Goal: Communication & Community: Connect with others

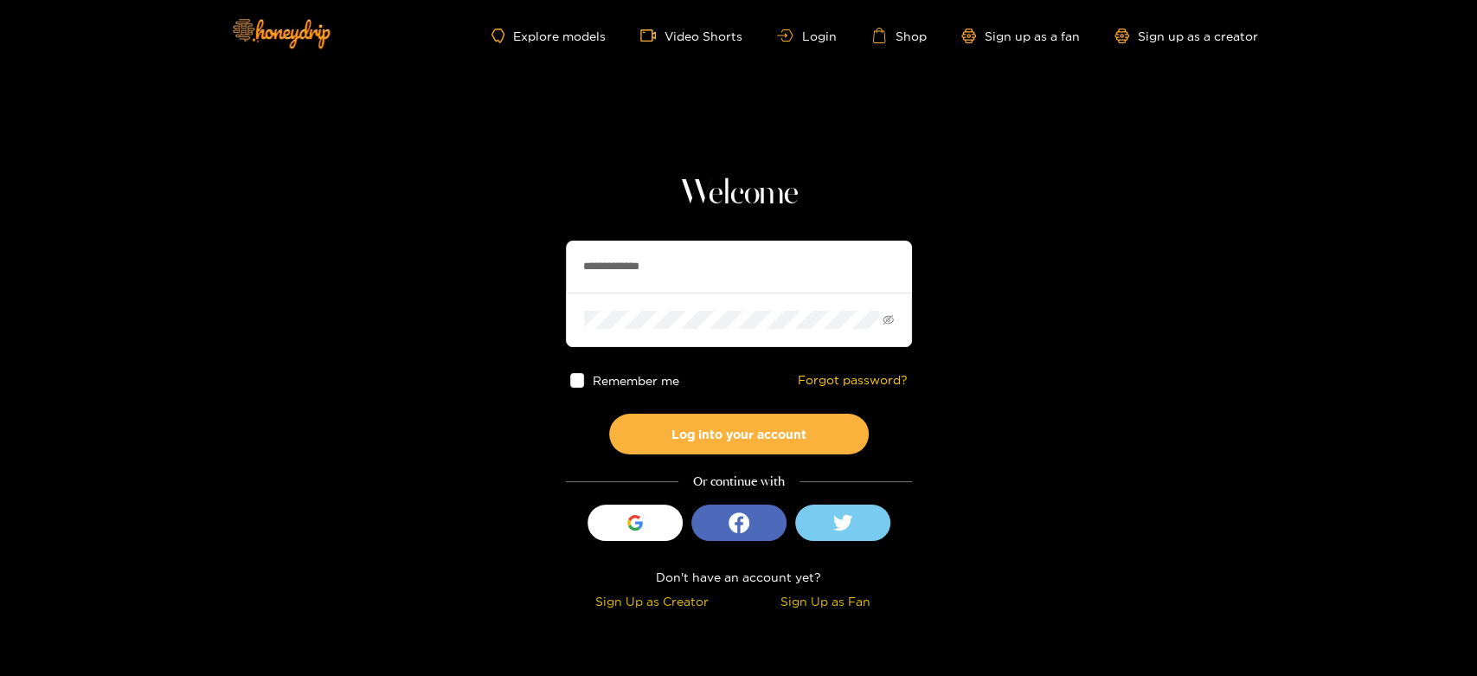
drag, startPoint x: 717, startPoint y: 273, endPoint x: 521, endPoint y: 280, distance: 195.7
click at [521, 280] on section "**********" at bounding box center [738, 307] width 1477 height 615
paste input "text"
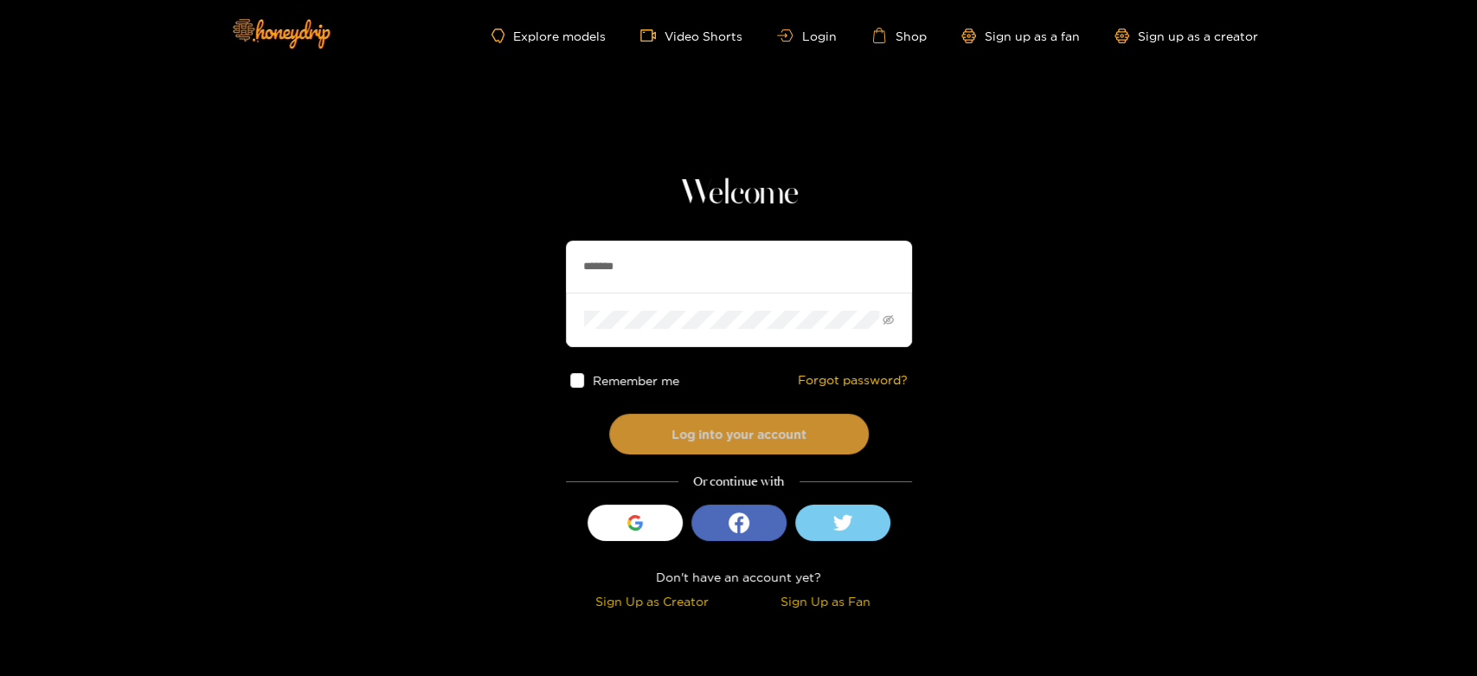
type input "*******"
click at [673, 421] on button "Log into your account" at bounding box center [739, 434] width 260 height 41
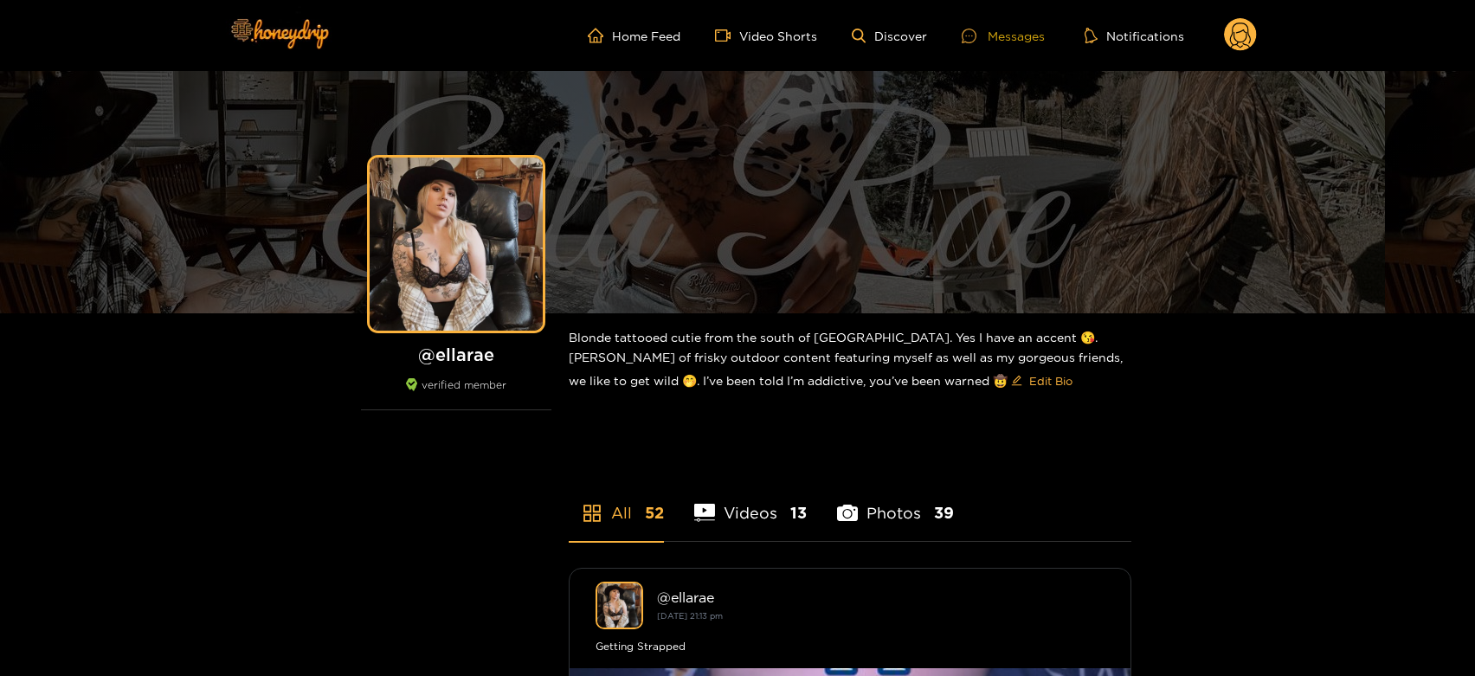
click at [1000, 42] on div "Messages" at bounding box center [1002, 36] width 83 height 20
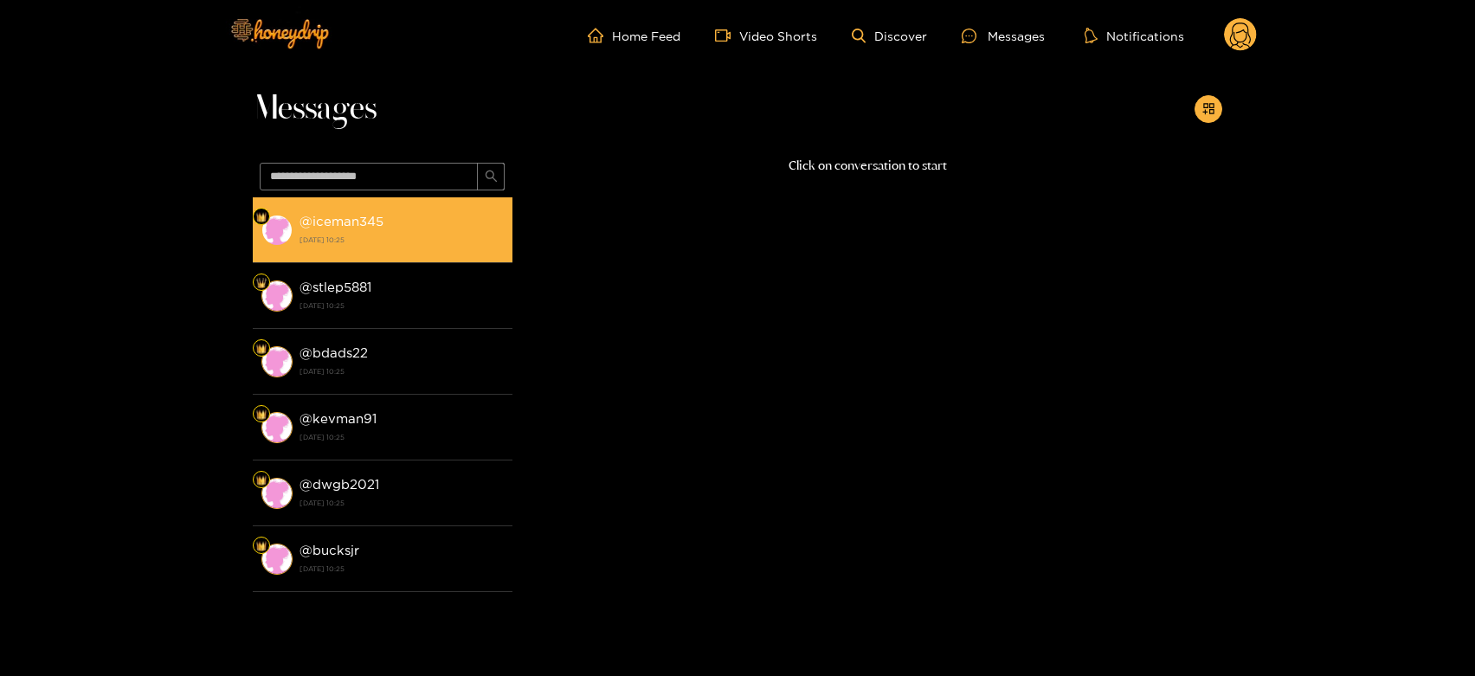
click at [421, 228] on div "@ iceman345 [DATE] 10:25" at bounding box center [401, 229] width 204 height 39
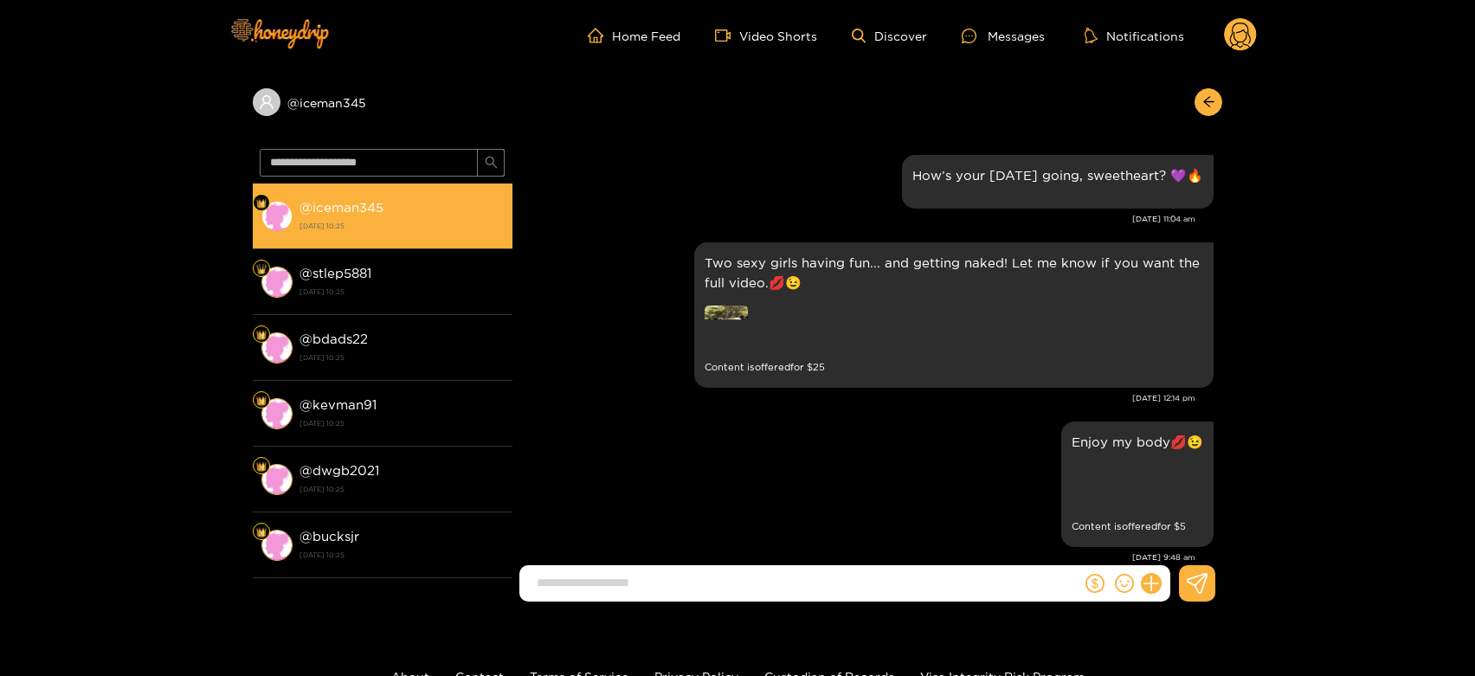
scroll to position [2657, 0]
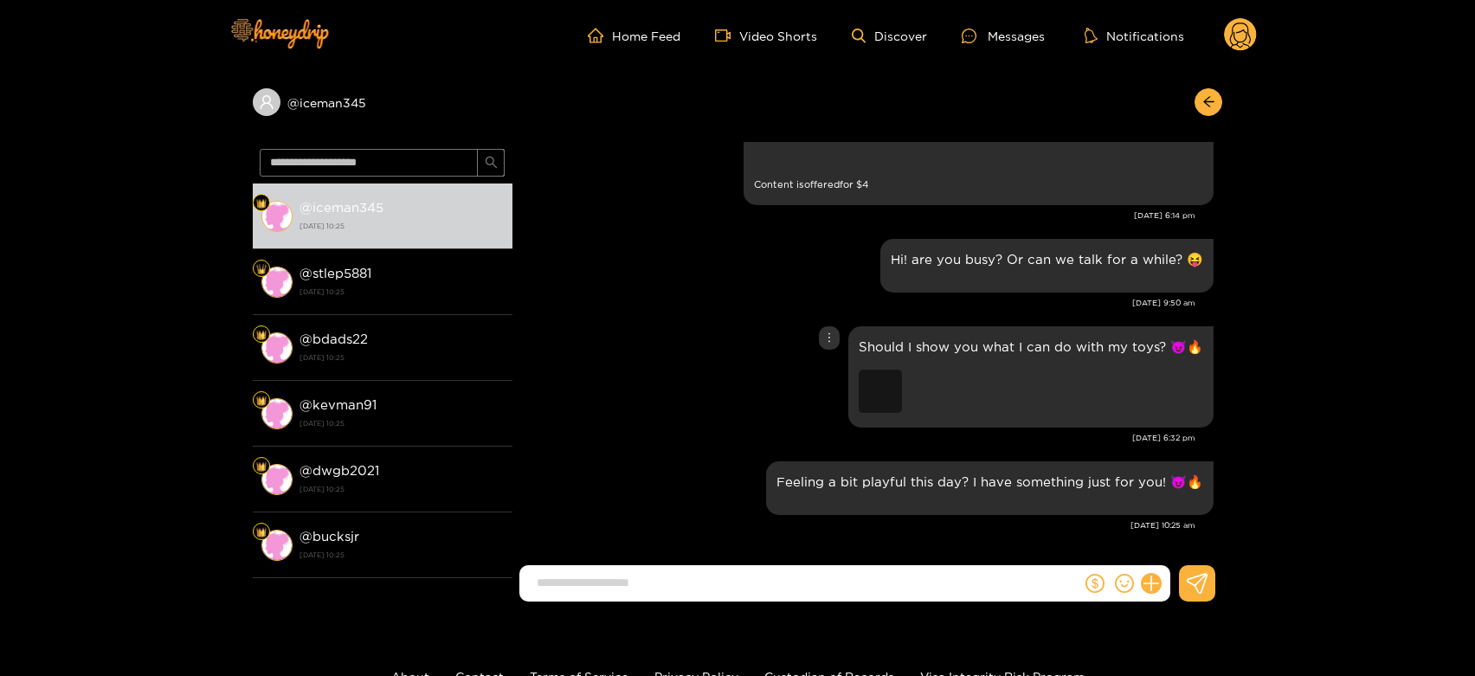
click at [871, 388] on div "Preview" at bounding box center [879, 391] width 43 height 43
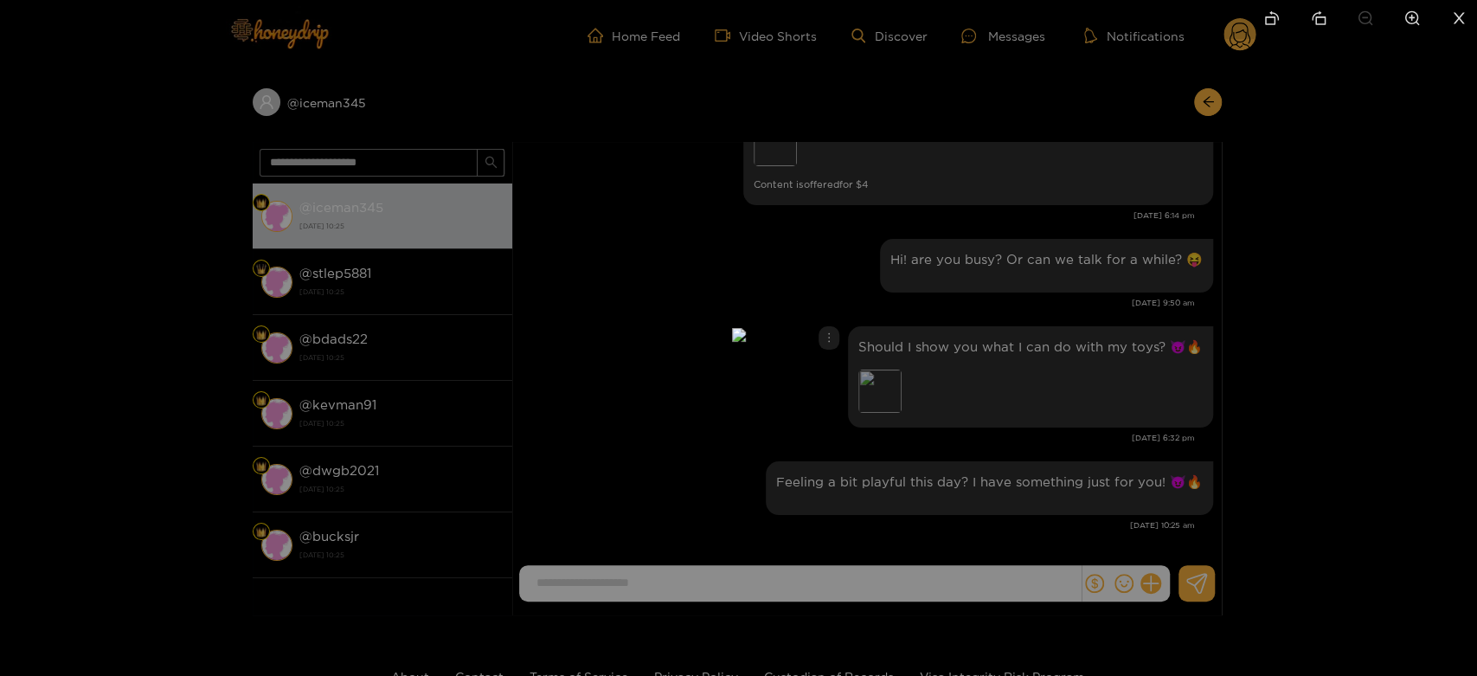
click at [1037, 386] on div at bounding box center [738, 338] width 1477 height 676
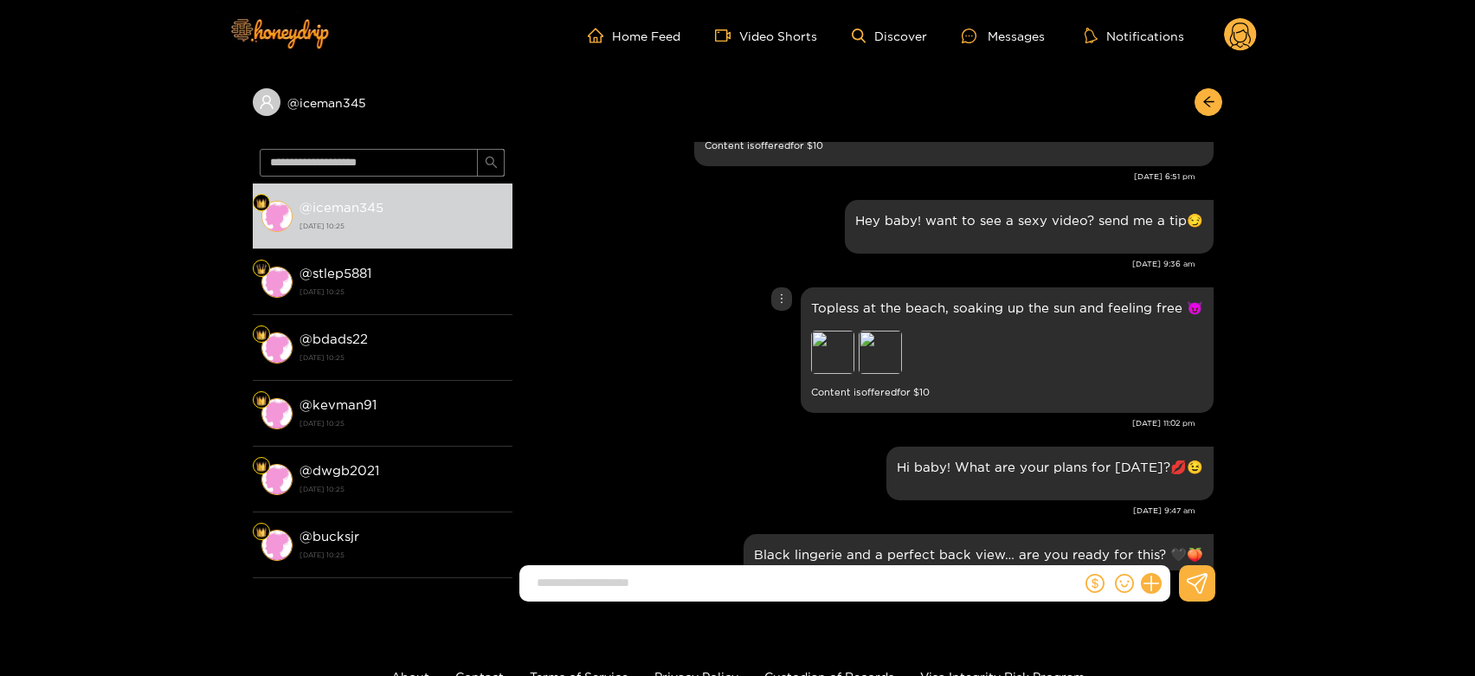
scroll to position [2156, 0]
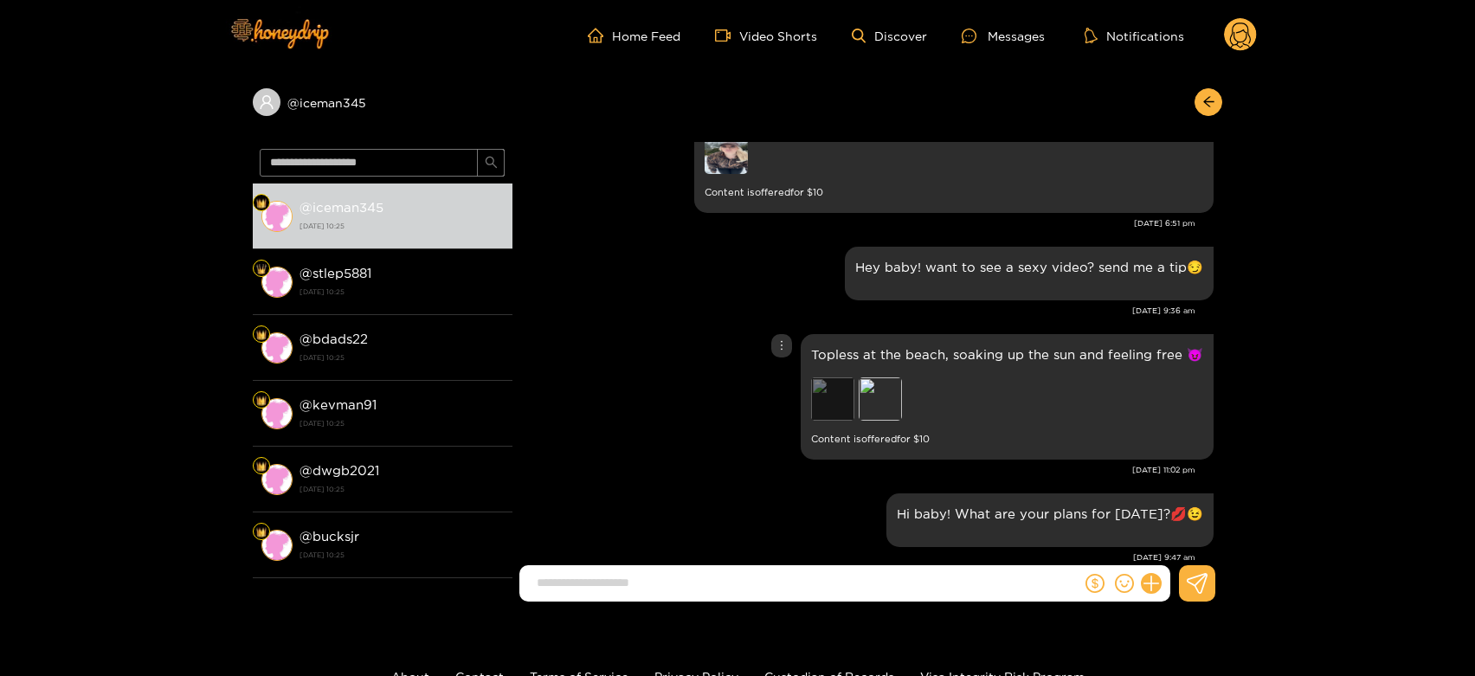
click at [847, 407] on div "Preview" at bounding box center [832, 398] width 43 height 43
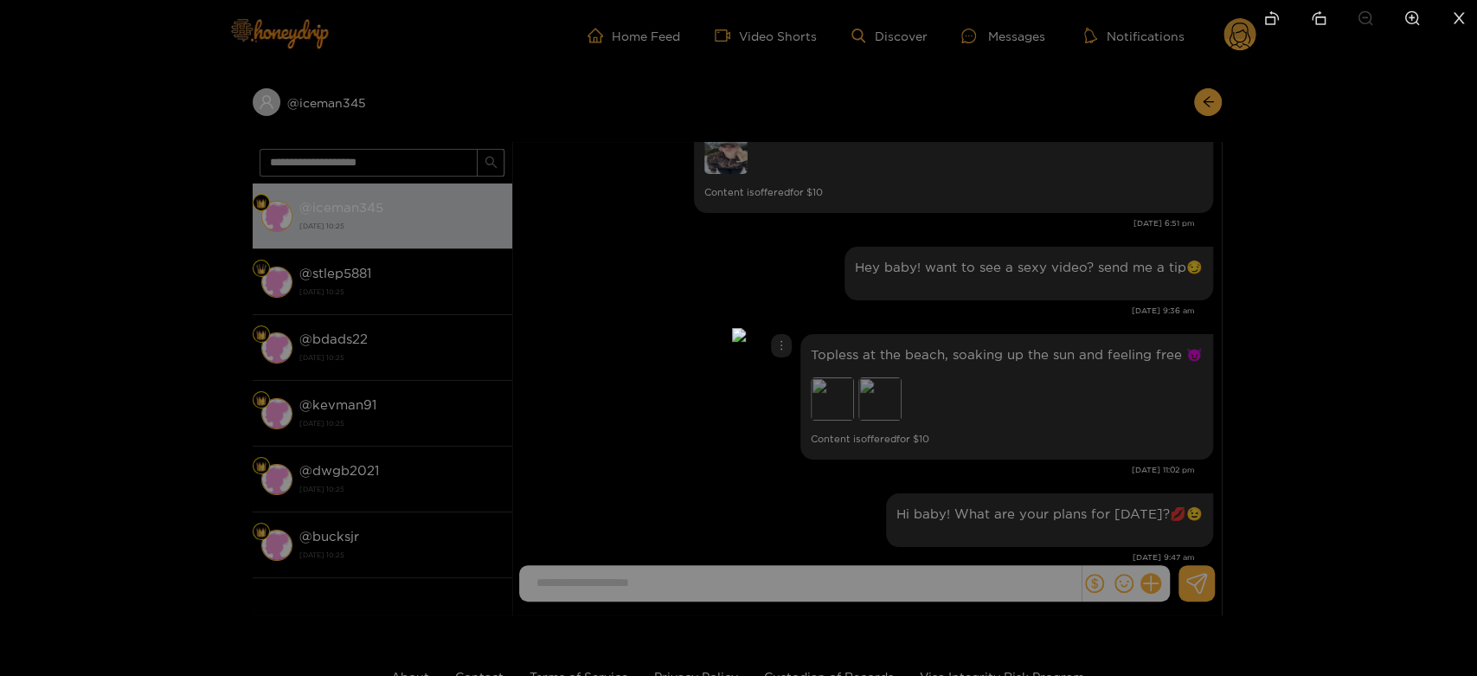
click at [1099, 373] on div at bounding box center [738, 338] width 1477 height 676
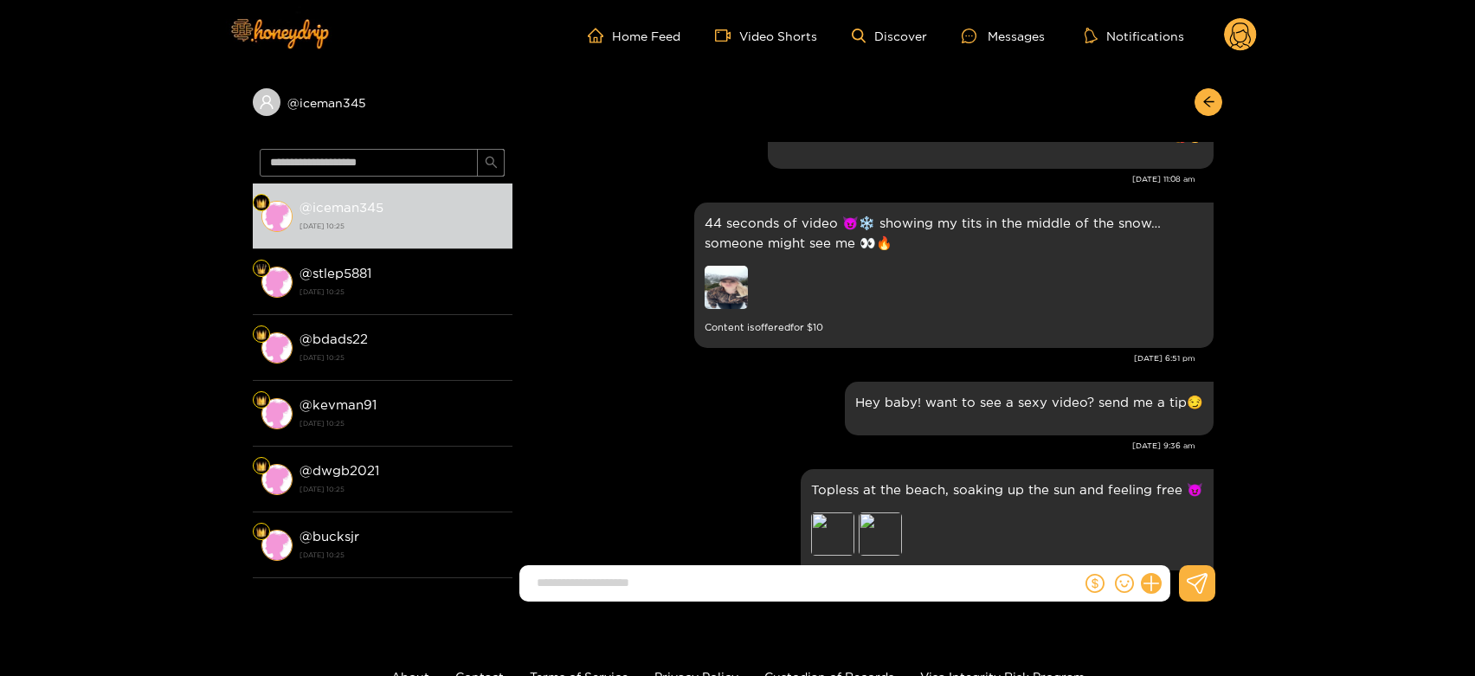
scroll to position [2007, 0]
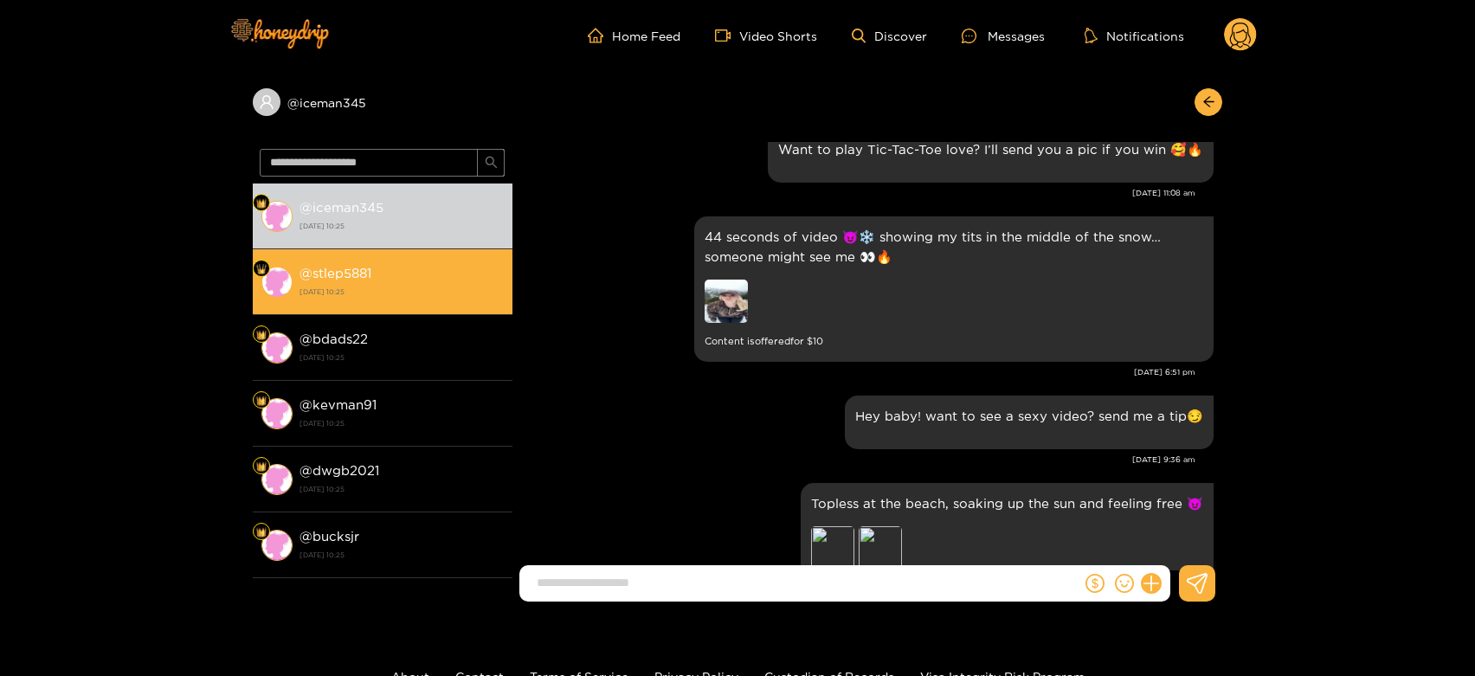
click at [339, 286] on strong "[DATE] 10:25" at bounding box center [401, 292] width 204 height 16
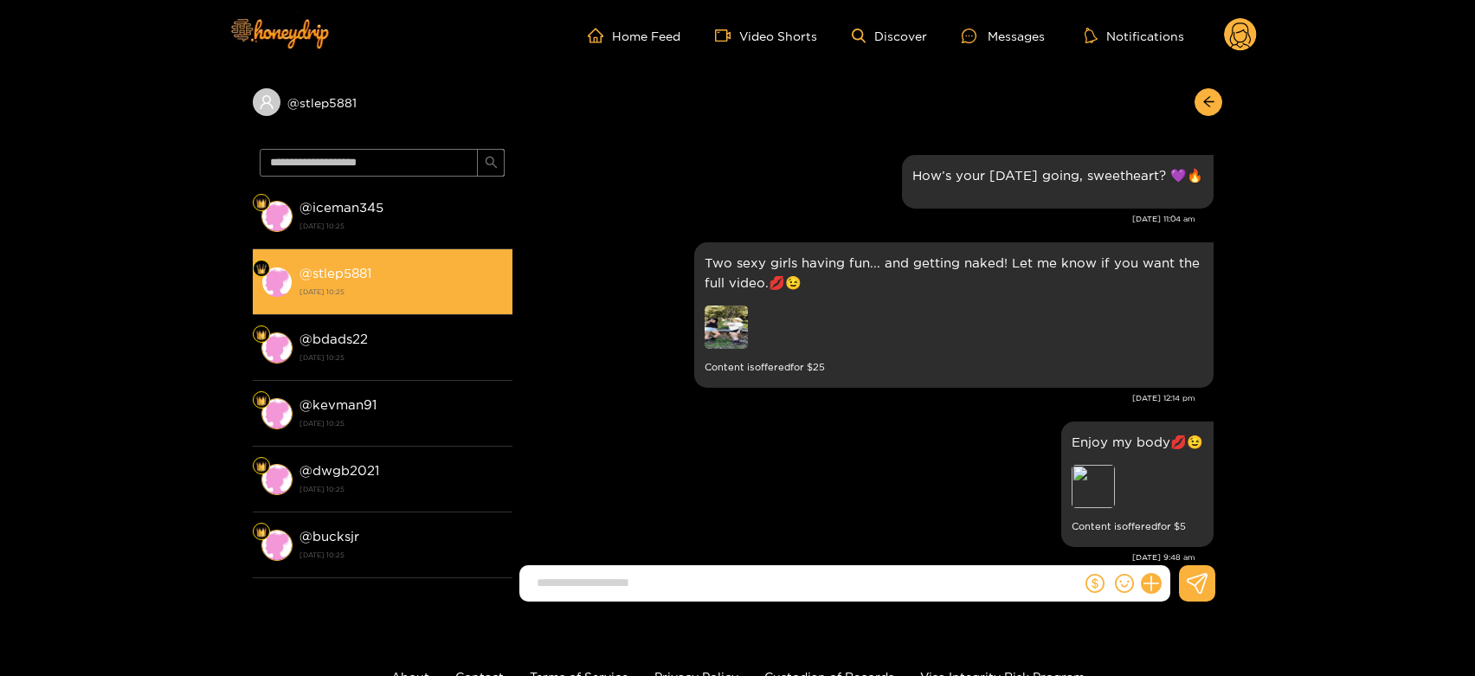
scroll to position [2657, 0]
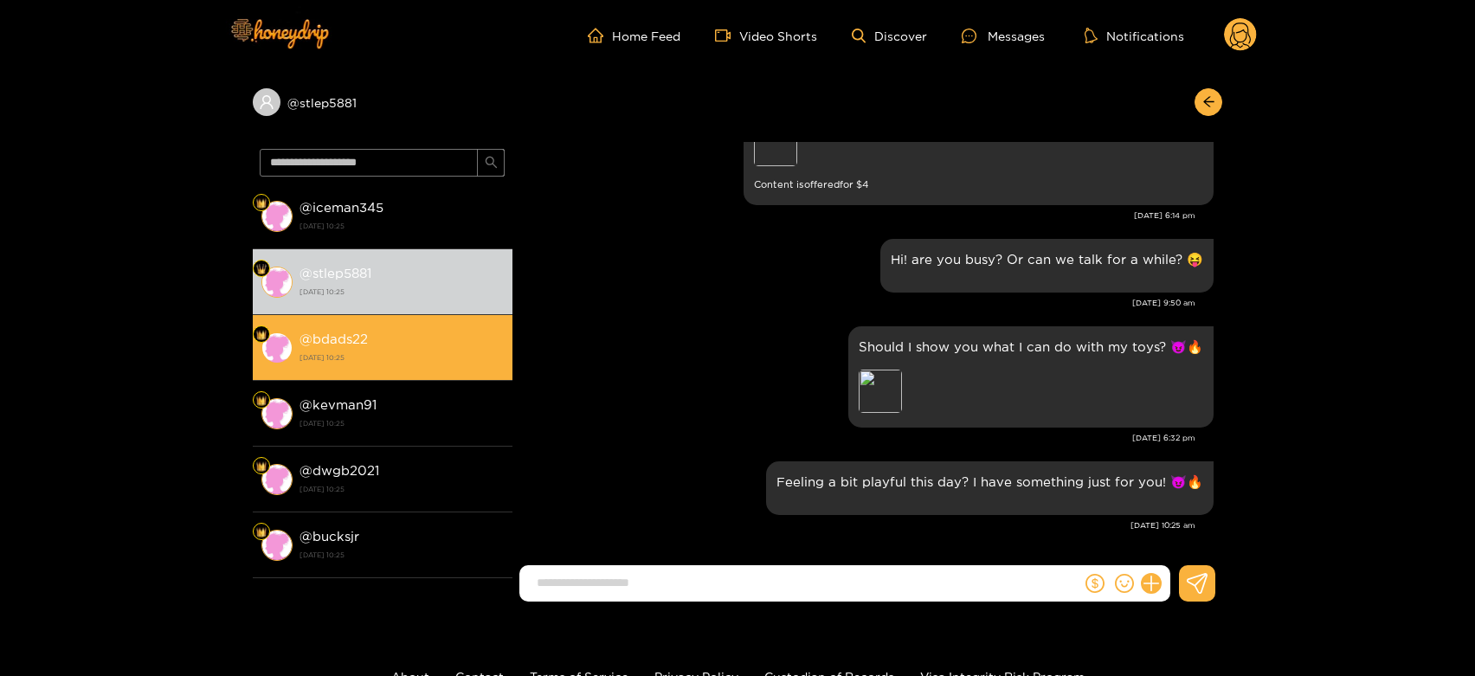
click at [387, 364] on strong "[DATE] 10:25" at bounding box center [401, 358] width 204 height 16
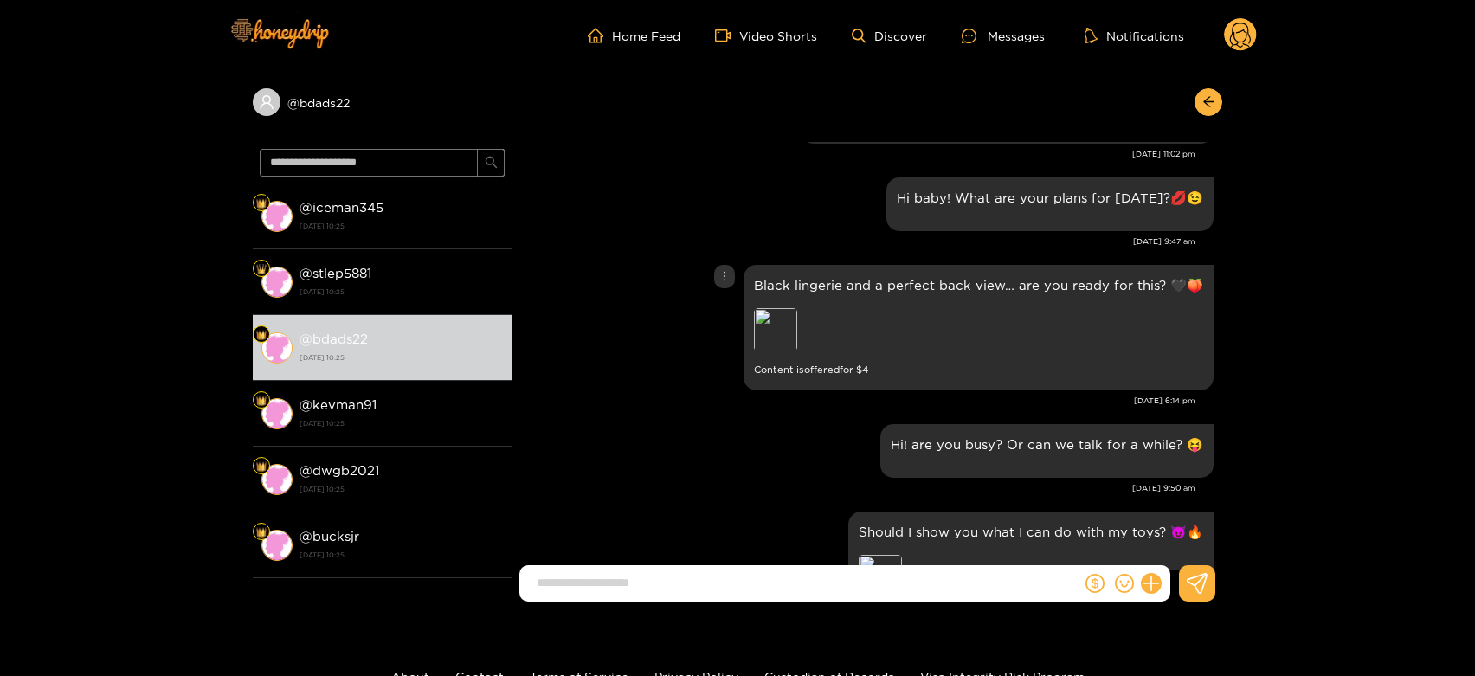
scroll to position [2434, 0]
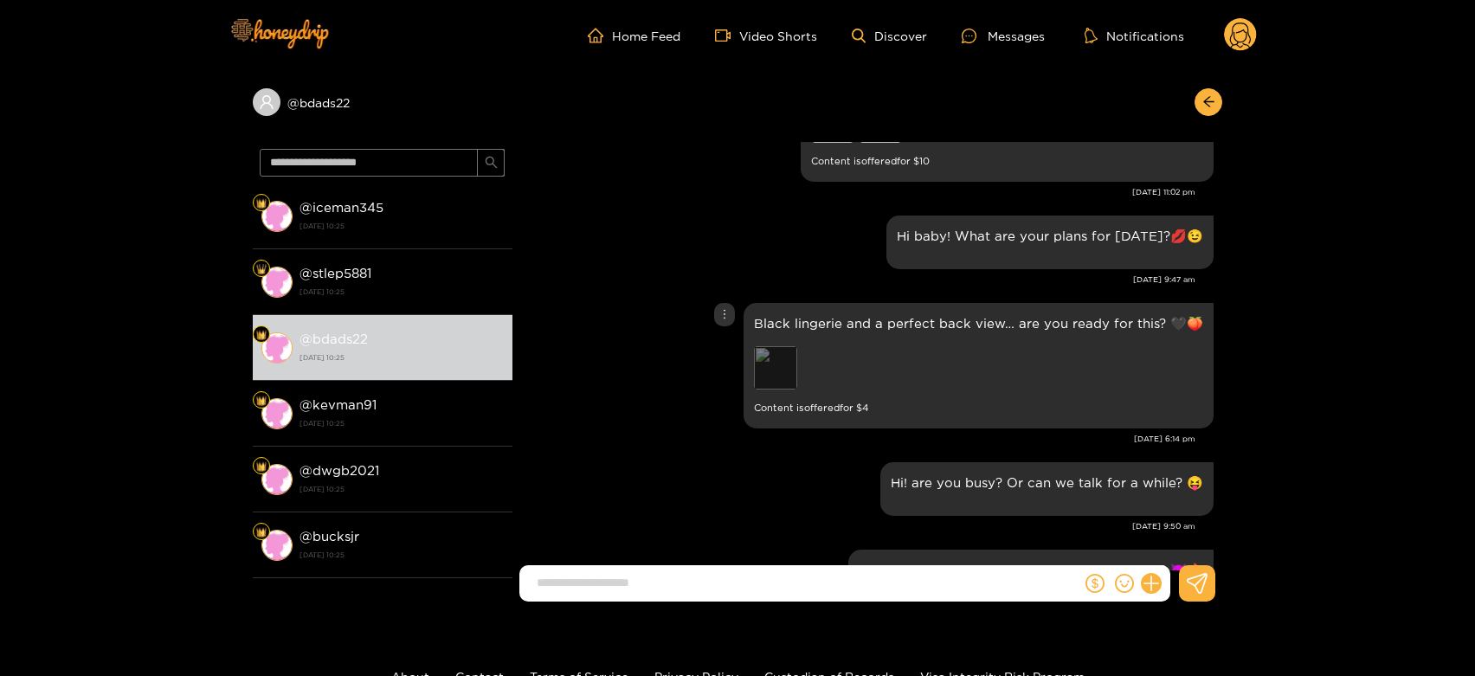
click at [797, 354] on div "Preview" at bounding box center [775, 367] width 43 height 43
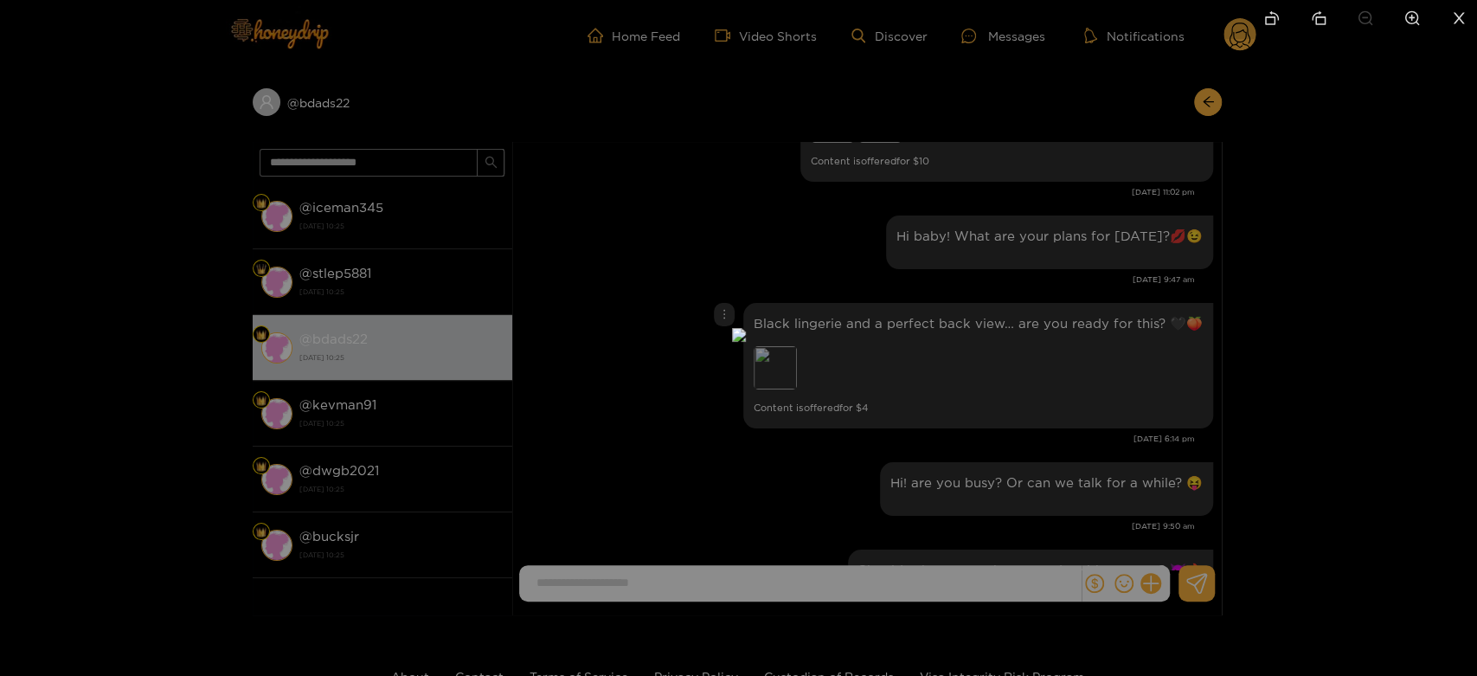
click at [1080, 365] on div at bounding box center [738, 338] width 1477 height 676
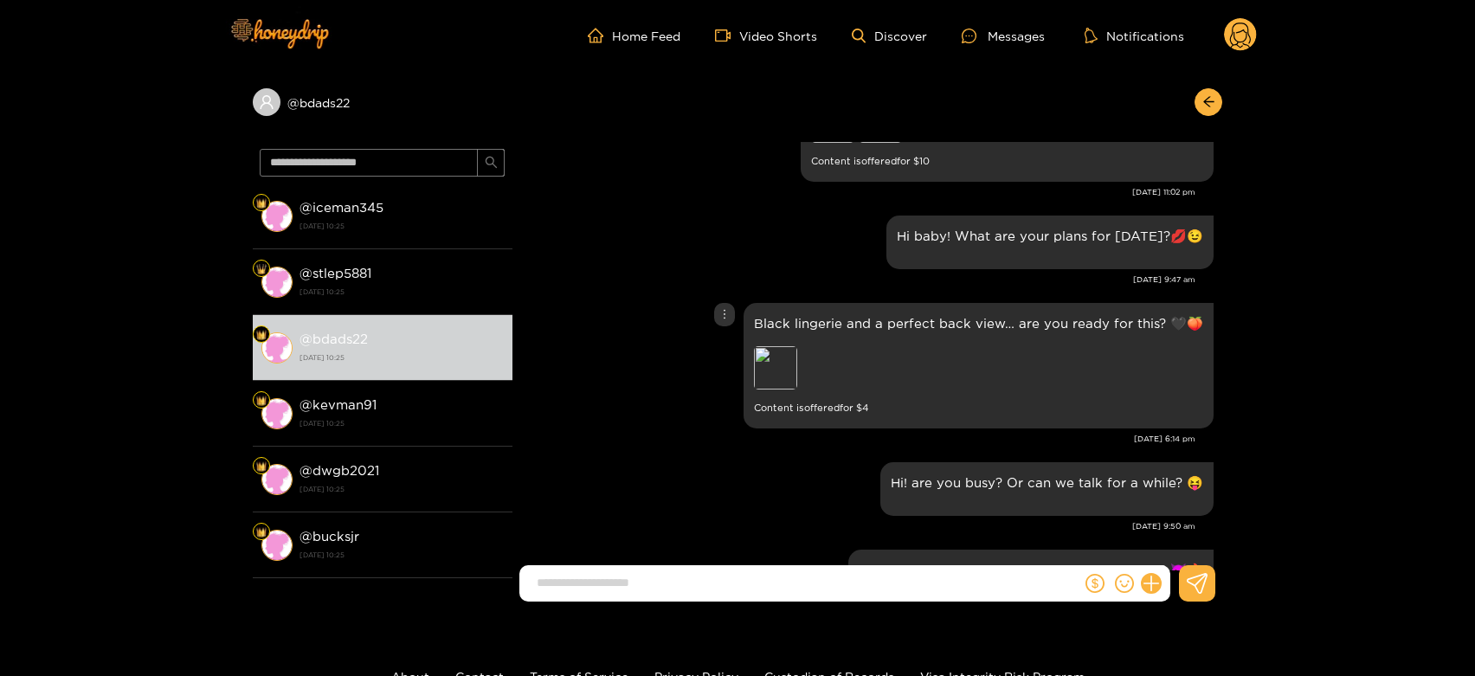
scroll to position [2287, 0]
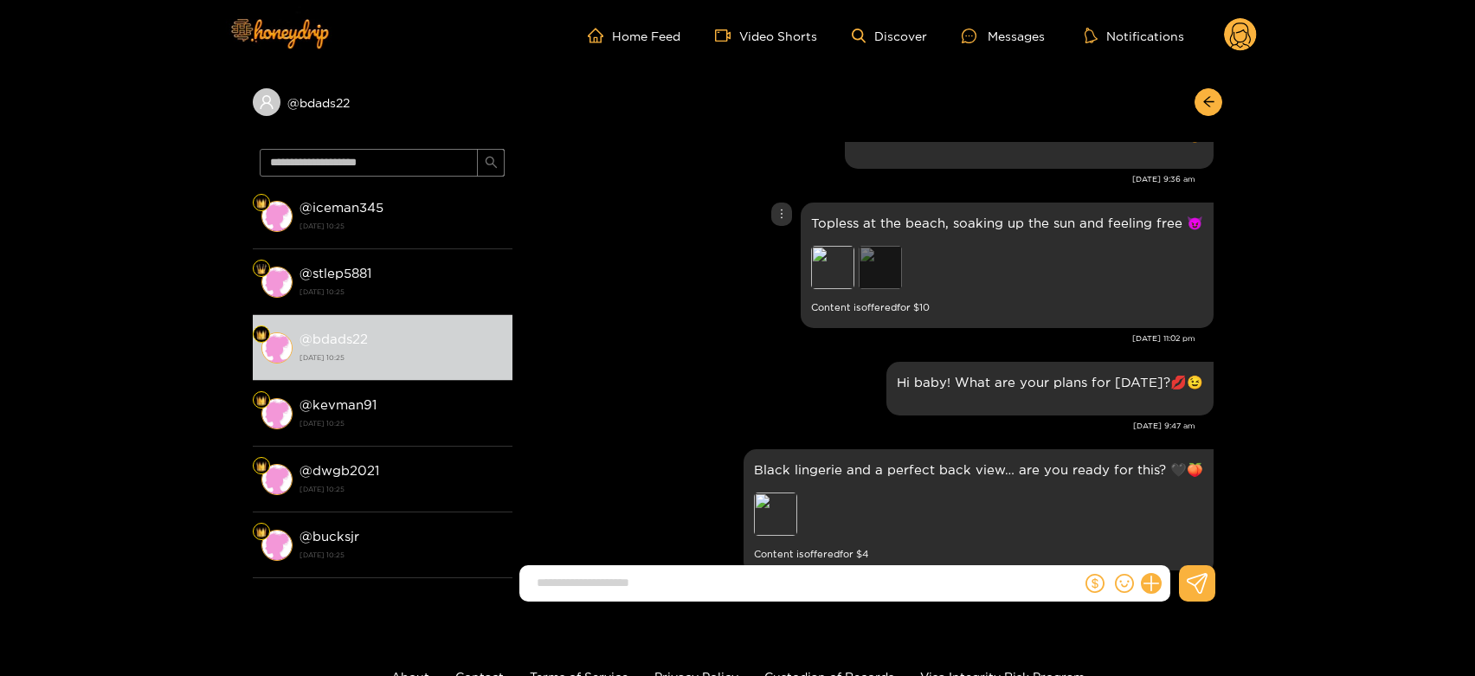
click at [891, 256] on div "Preview" at bounding box center [879, 267] width 43 height 43
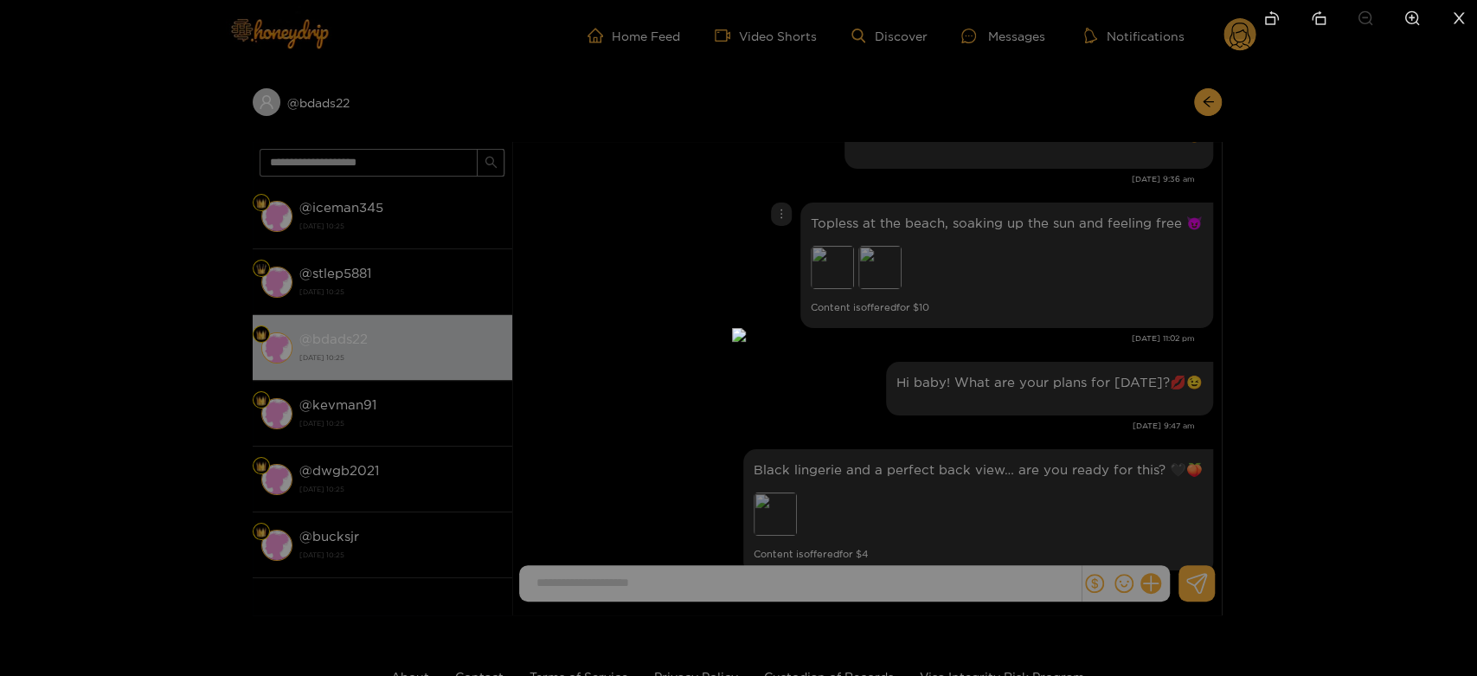
click at [1104, 288] on div at bounding box center [738, 338] width 1477 height 676
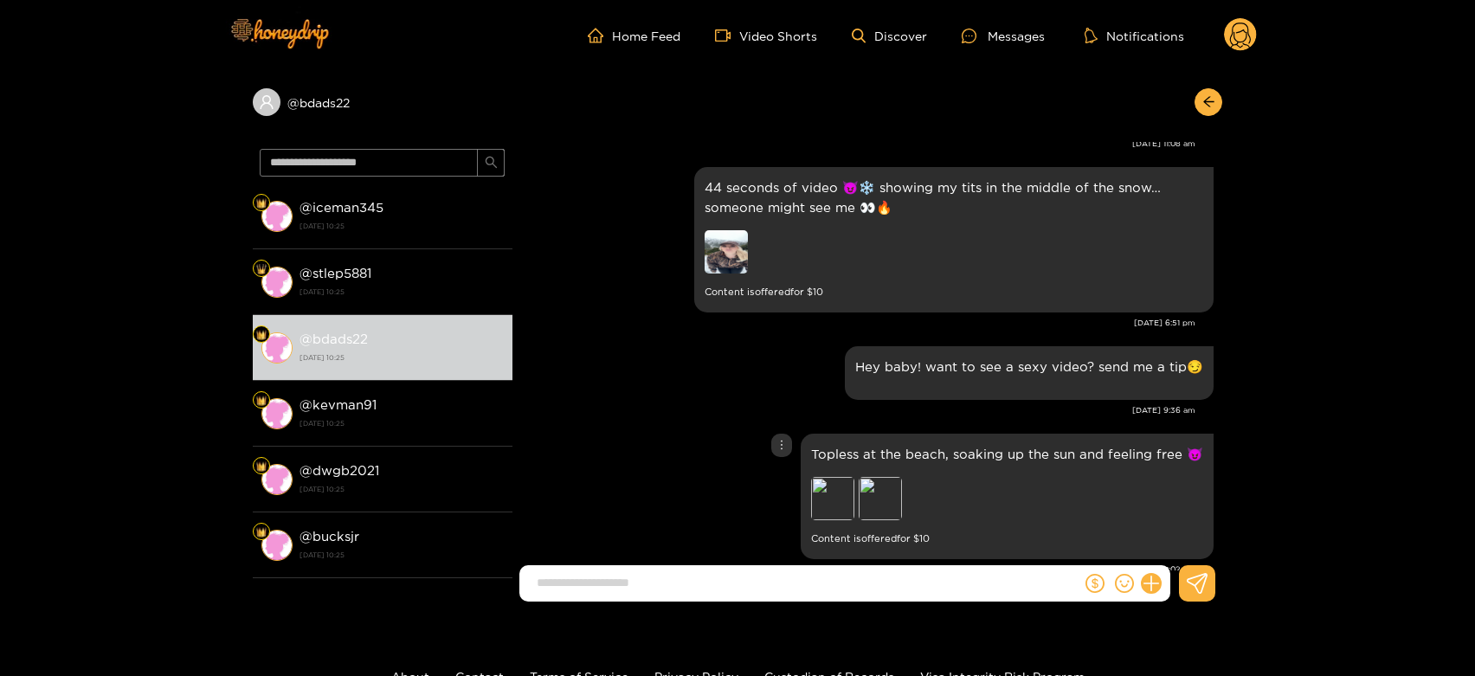
scroll to position [2056, 0]
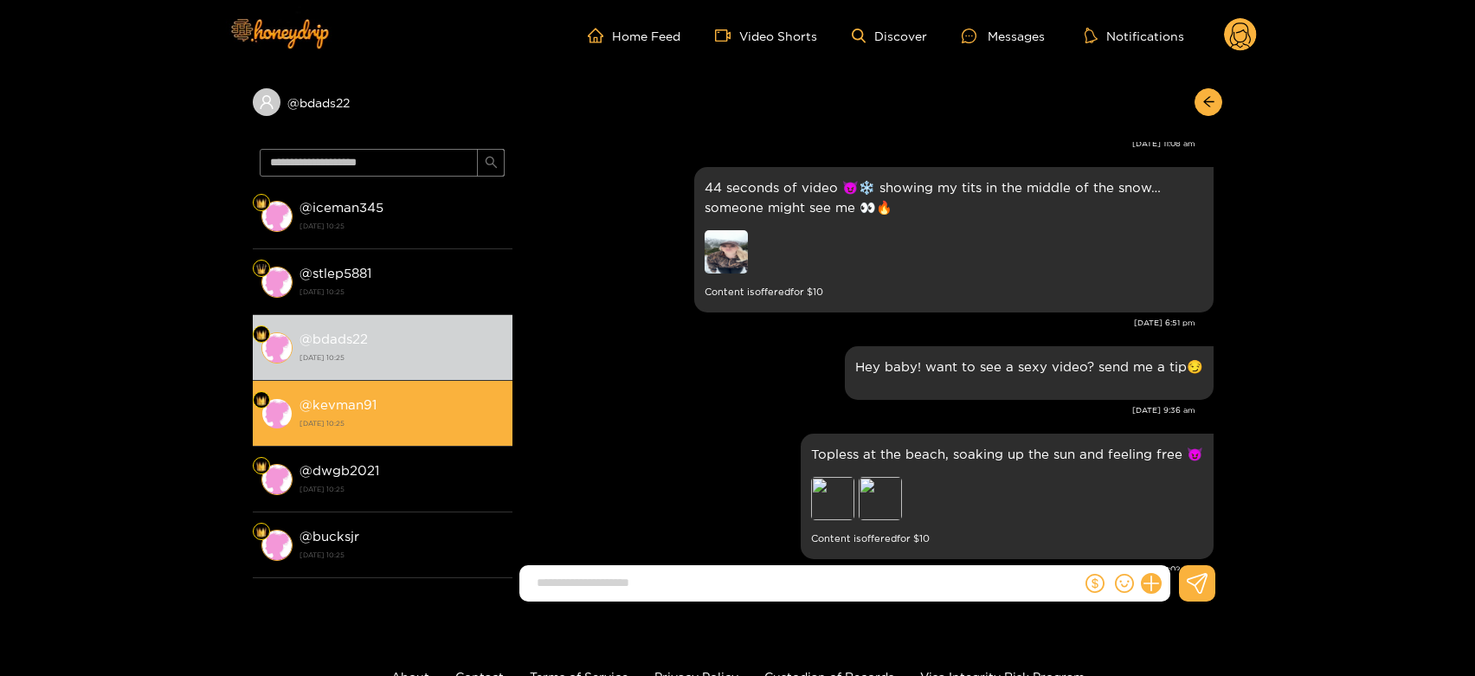
click at [339, 381] on li "@ kevman91 [DATE] 10:25" at bounding box center [383, 414] width 260 height 66
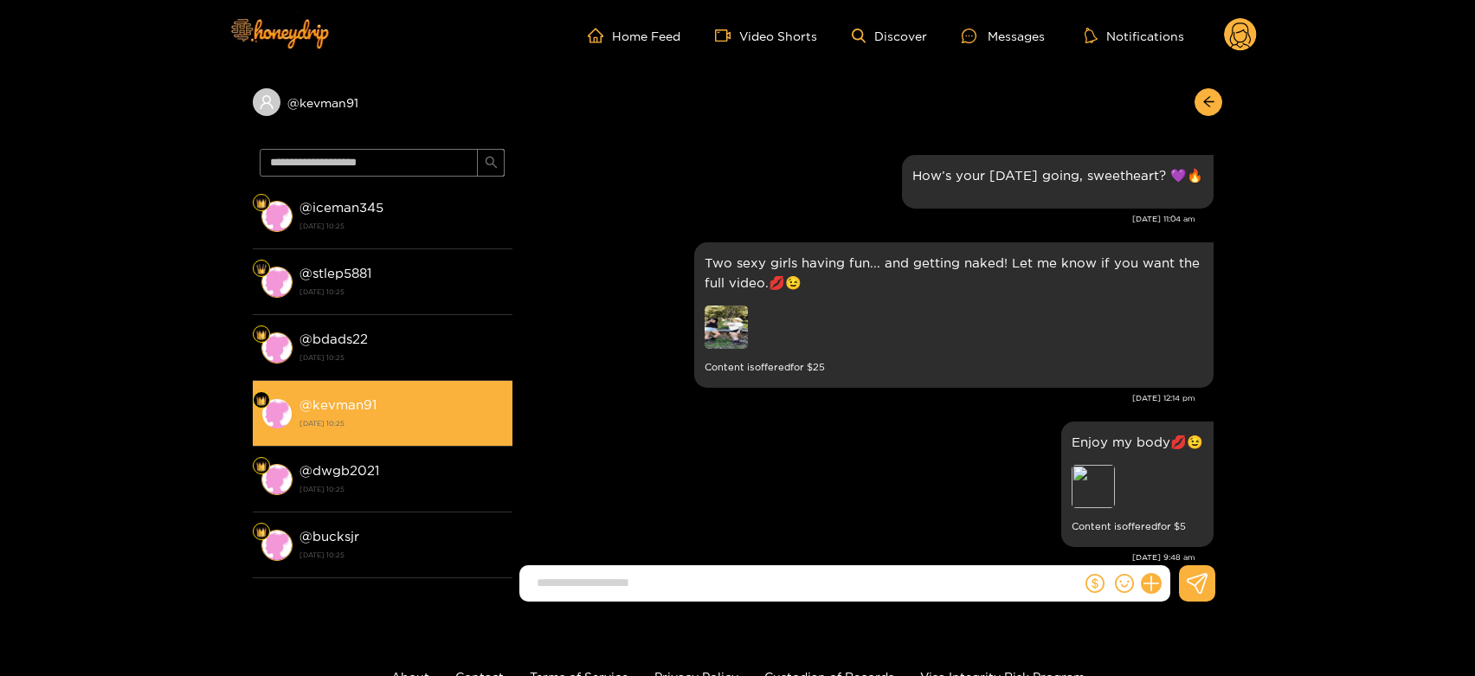
scroll to position [2657, 0]
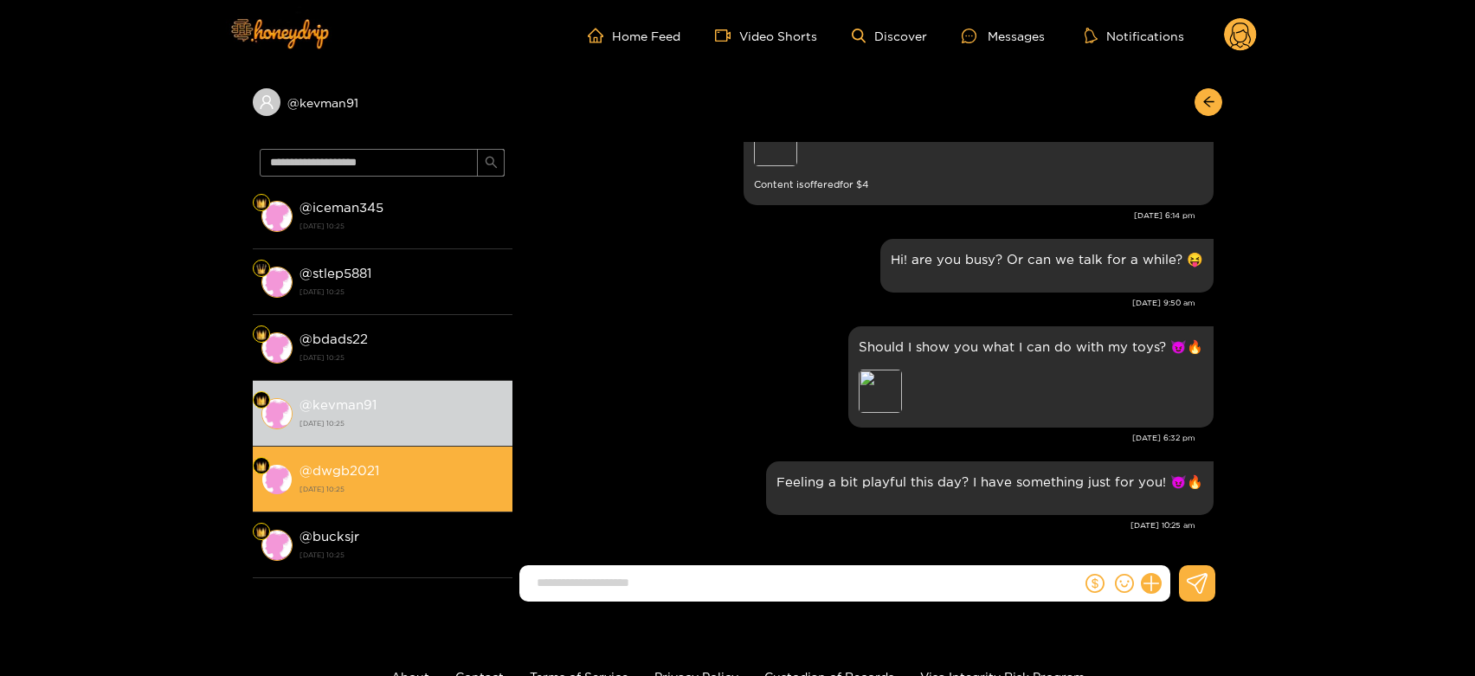
click at [373, 490] on strong "[DATE] 10:25" at bounding box center [401, 489] width 204 height 16
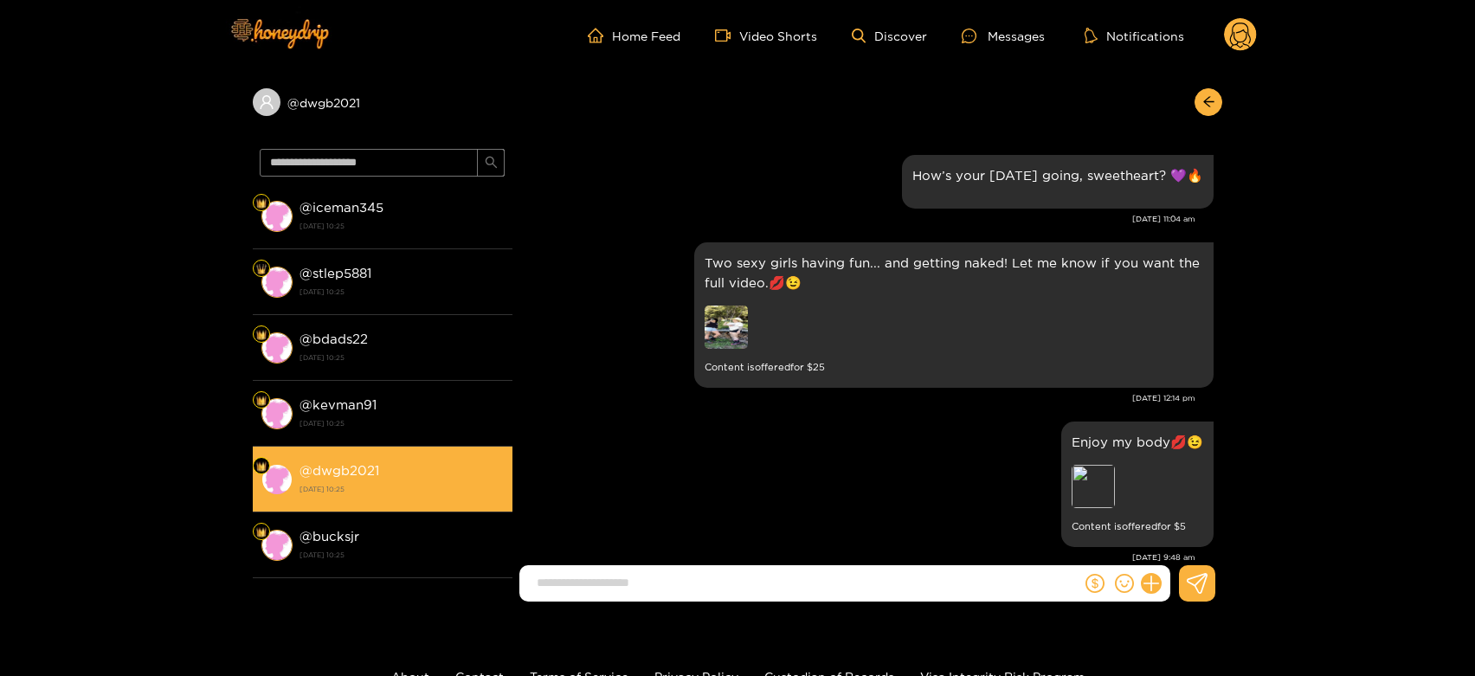
scroll to position [2657, 0]
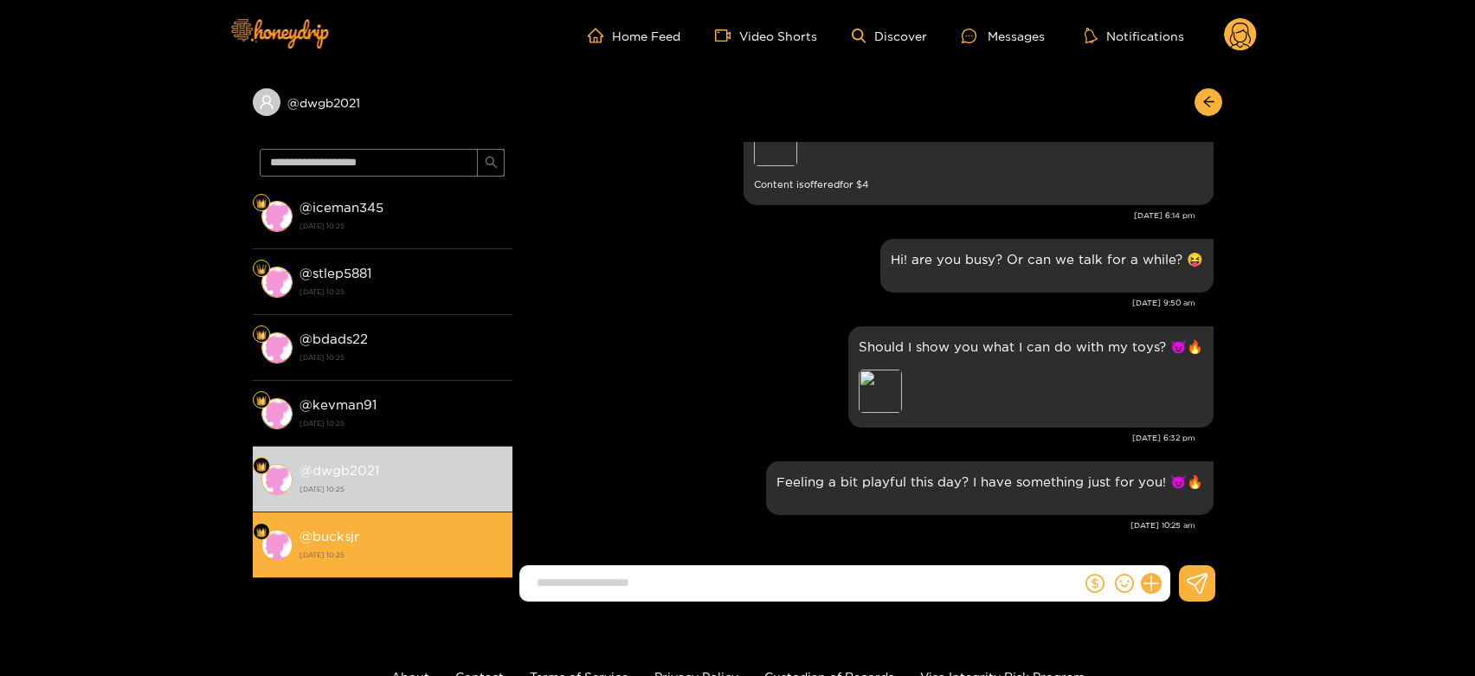
click at [370, 525] on div "@ bucksjr [DATE] 10:25" at bounding box center [401, 544] width 204 height 39
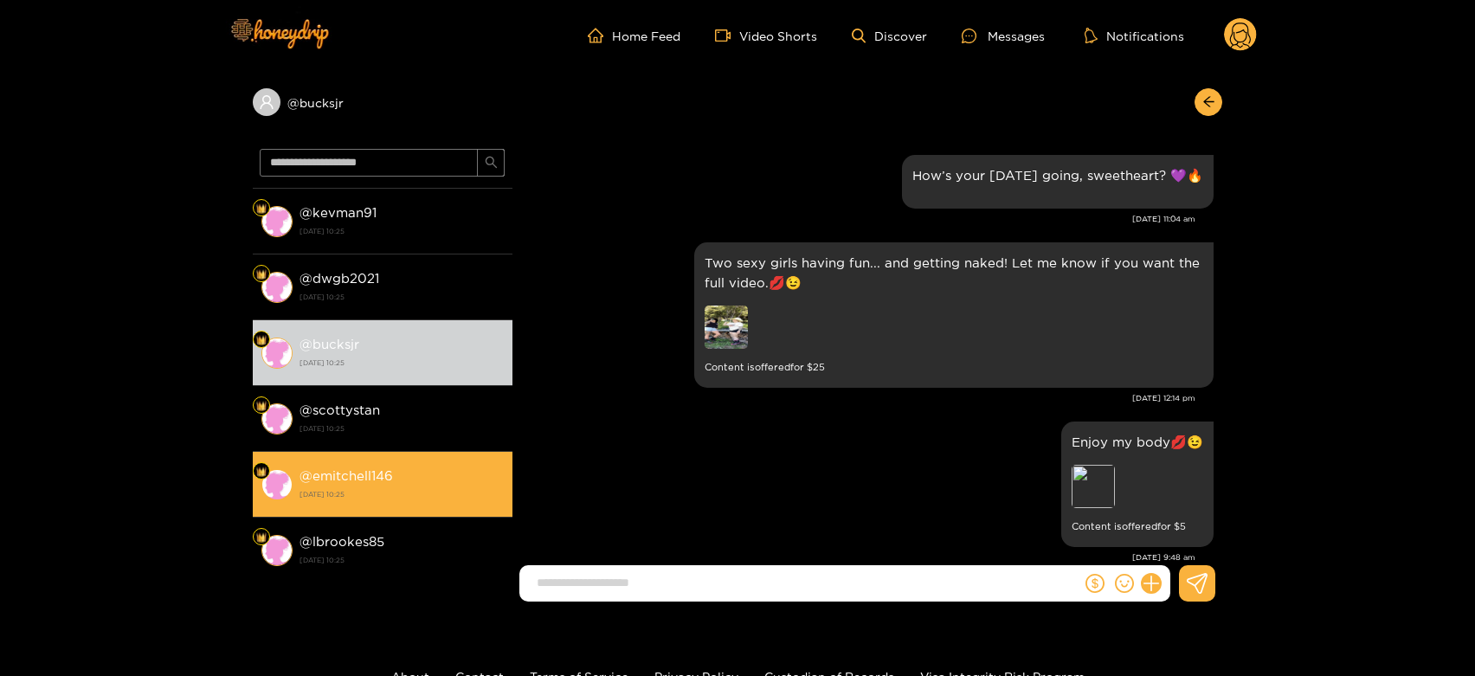
scroll to position [2657, 0]
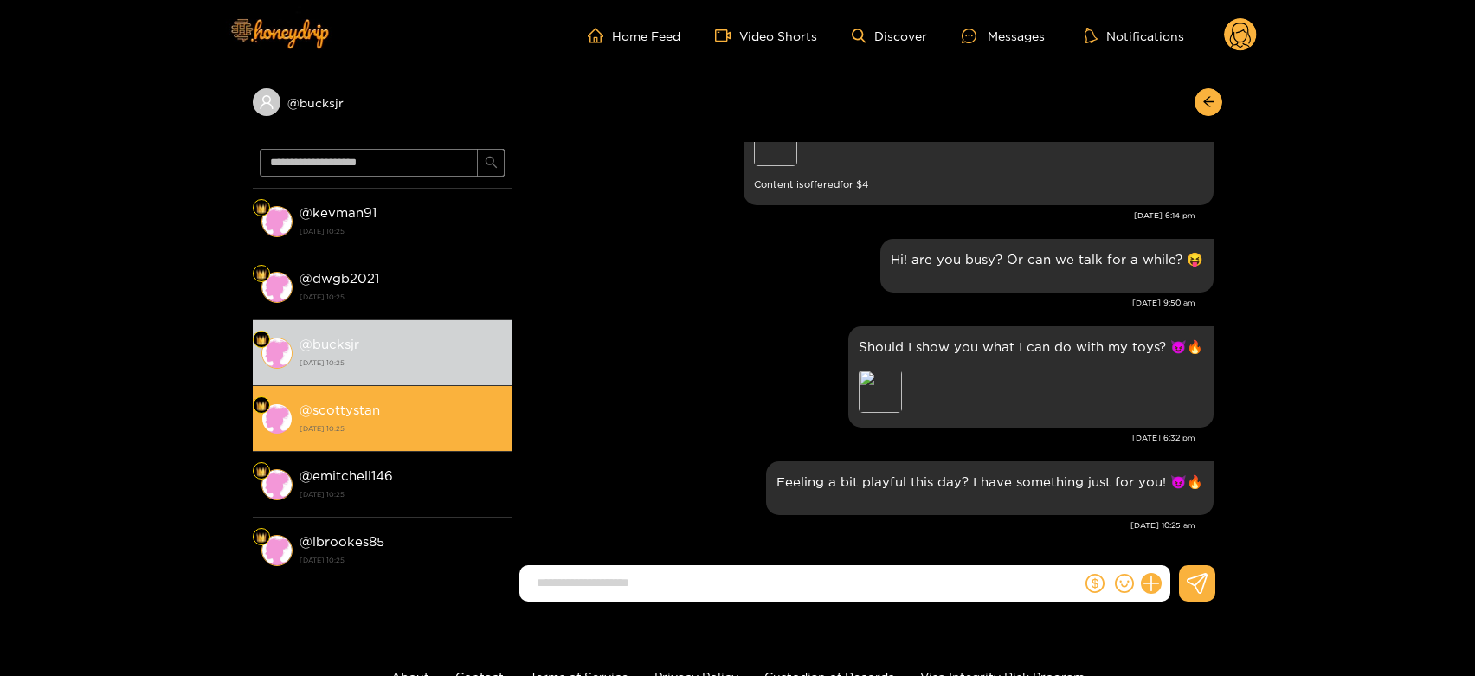
click at [358, 414] on strong "@ scottystan" at bounding box center [339, 409] width 80 height 15
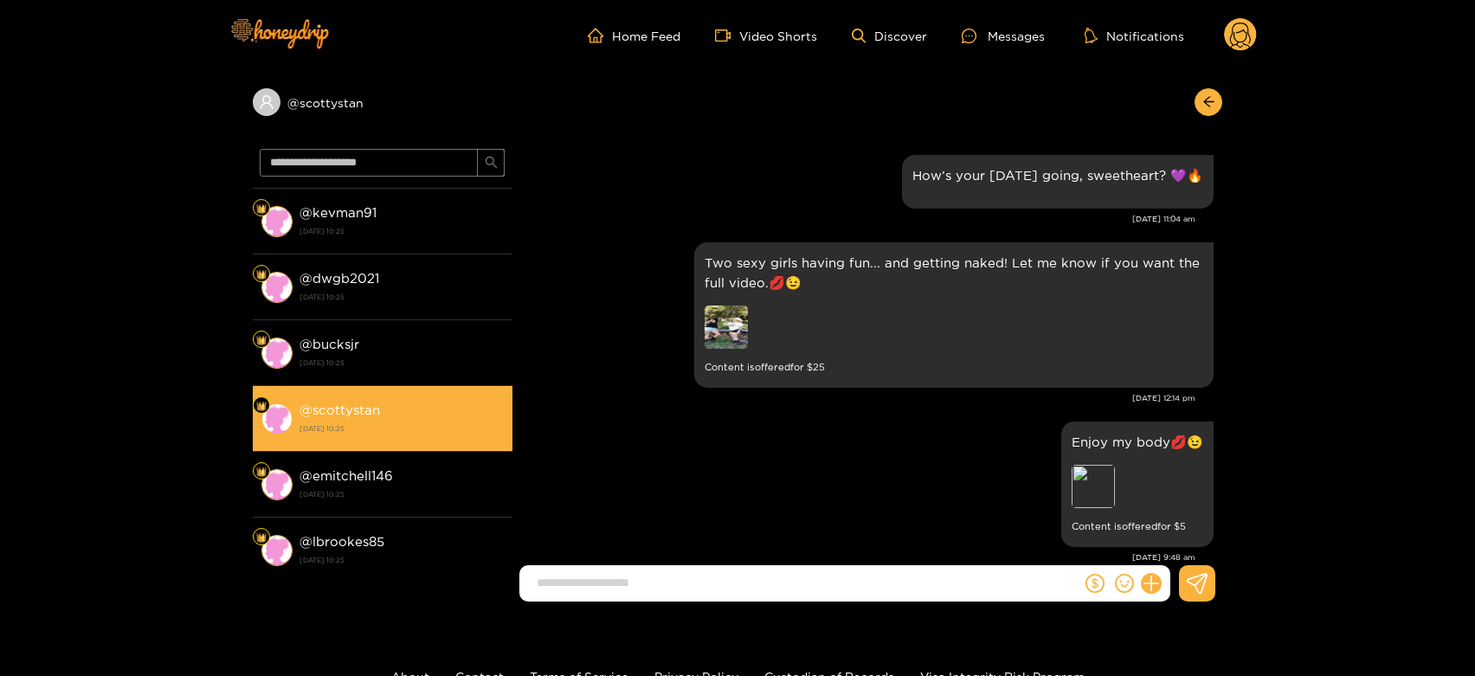
scroll to position [2657, 0]
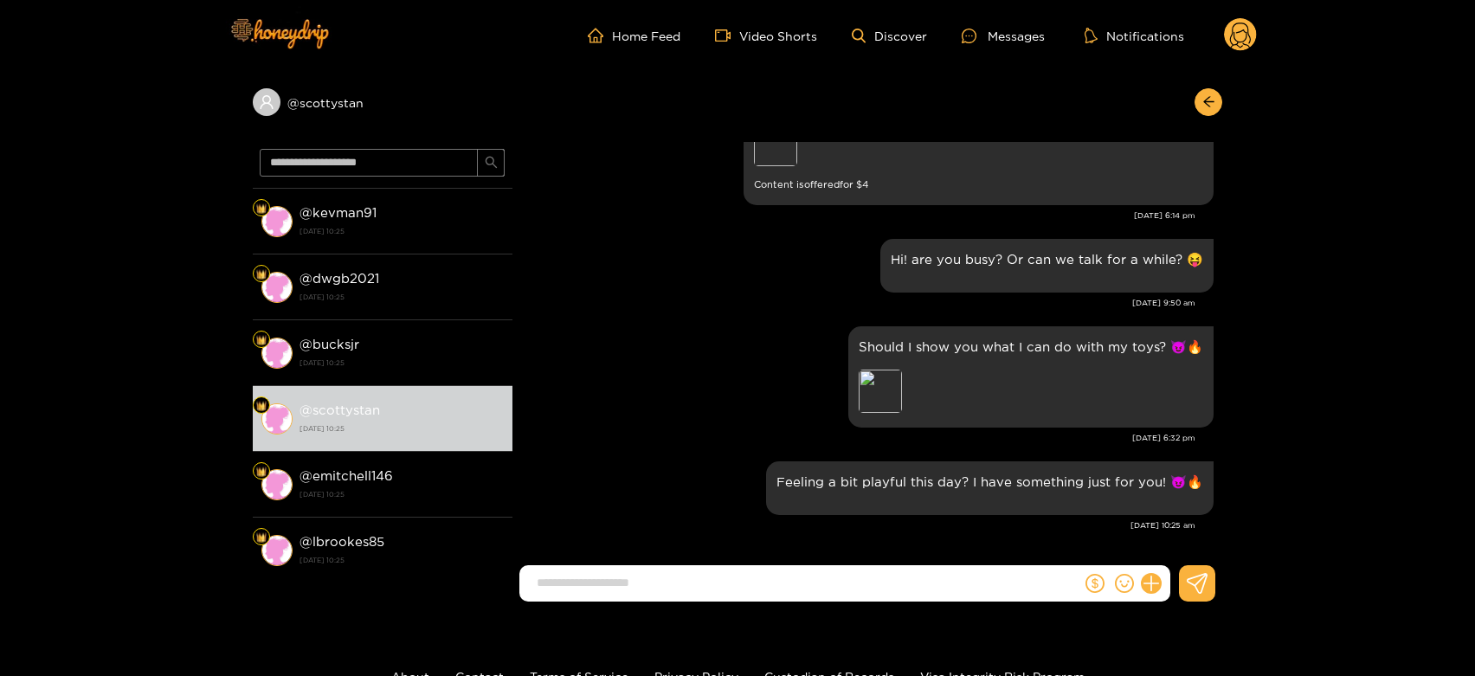
click at [1219, 23] on ul "Home Feed Video Shorts Discover Messages Notifications" at bounding box center [922, 35] width 669 height 35
click at [1225, 23] on icon at bounding box center [1240, 35] width 33 height 35
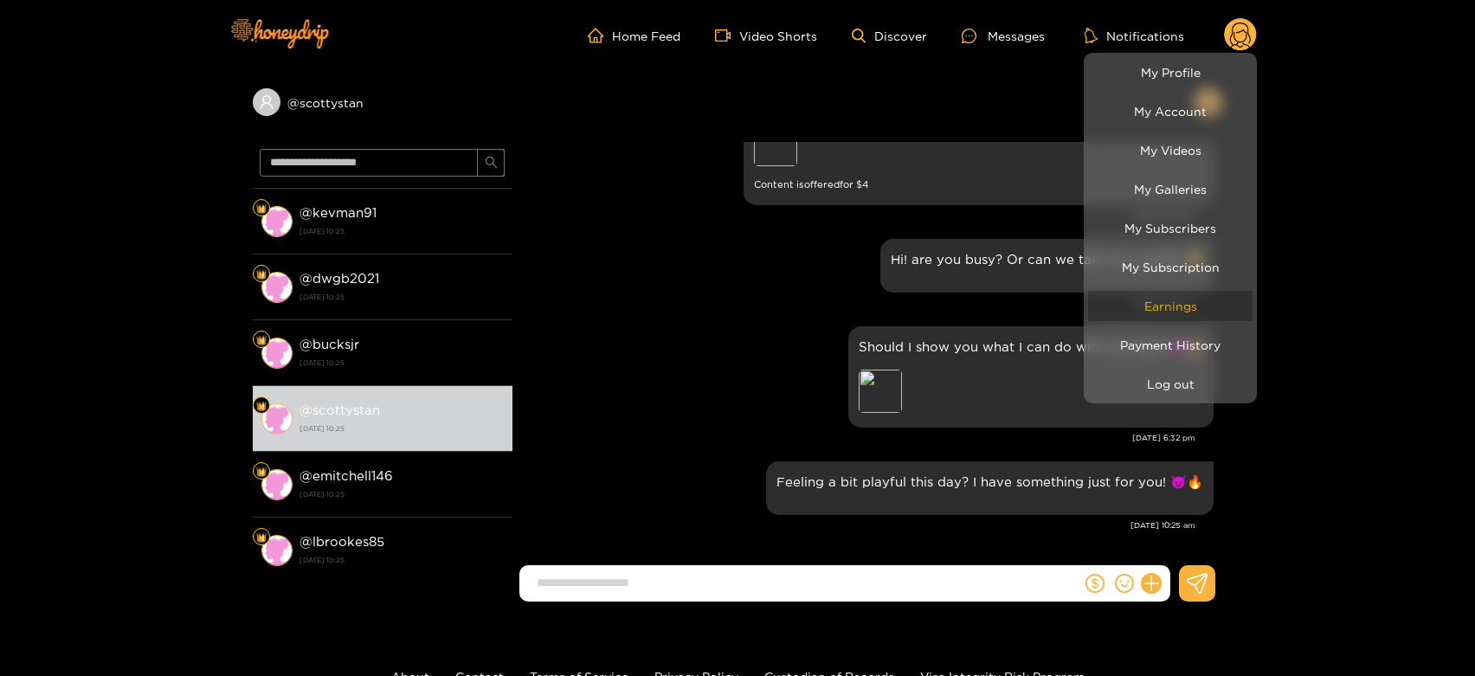
click at [1204, 296] on link "Earnings" at bounding box center [1170, 306] width 164 height 30
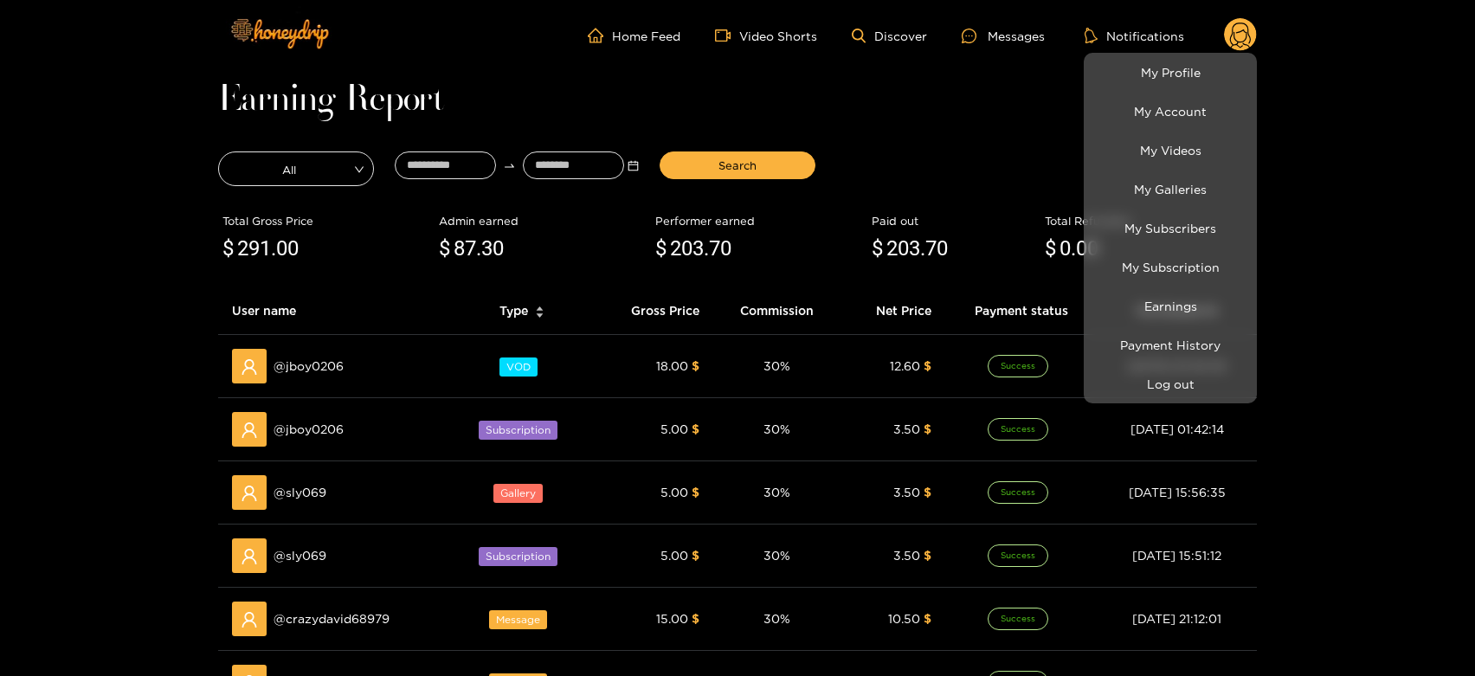
click at [348, 606] on div at bounding box center [737, 338] width 1475 height 676
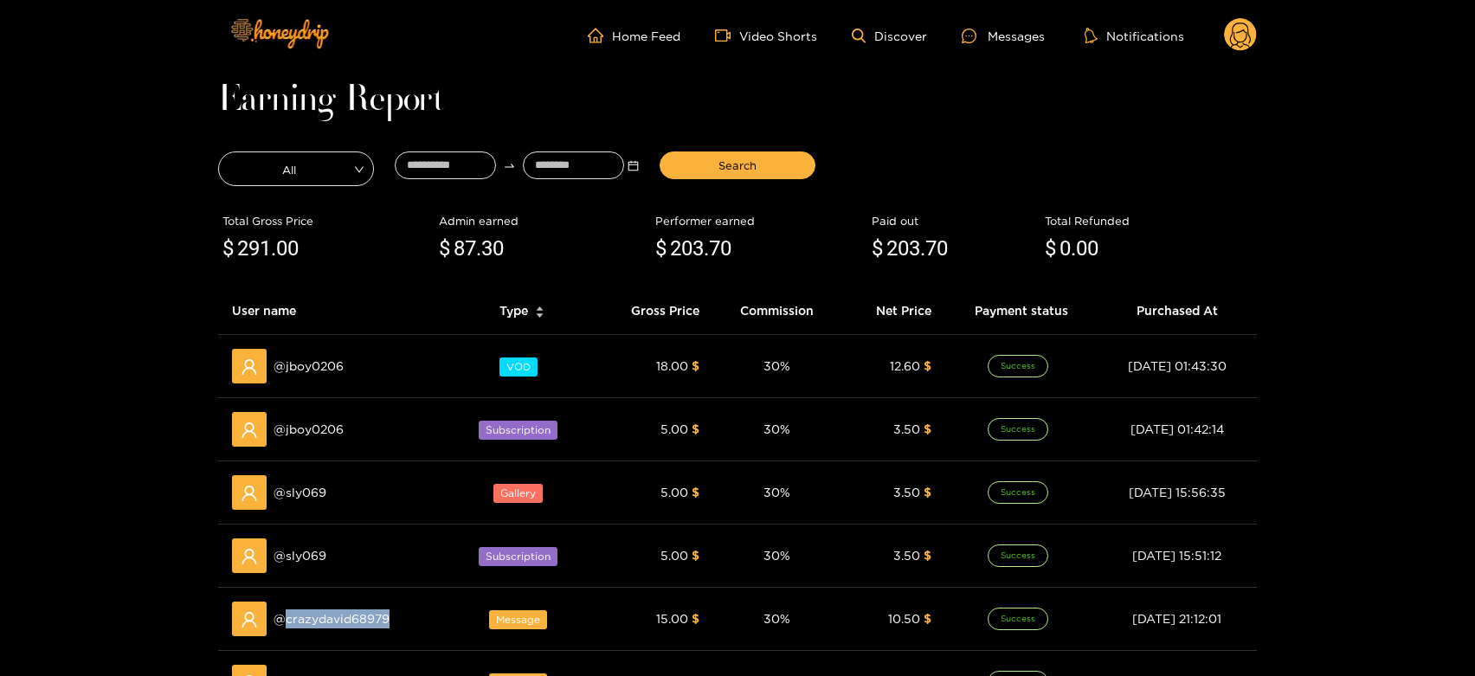
click at [348, 606] on div "@ crazydavid68979" at bounding box center [334, 618] width 205 height 35
copy span "crazydavid68979"
click at [1003, 26] on div "Messages" at bounding box center [1002, 36] width 83 height 20
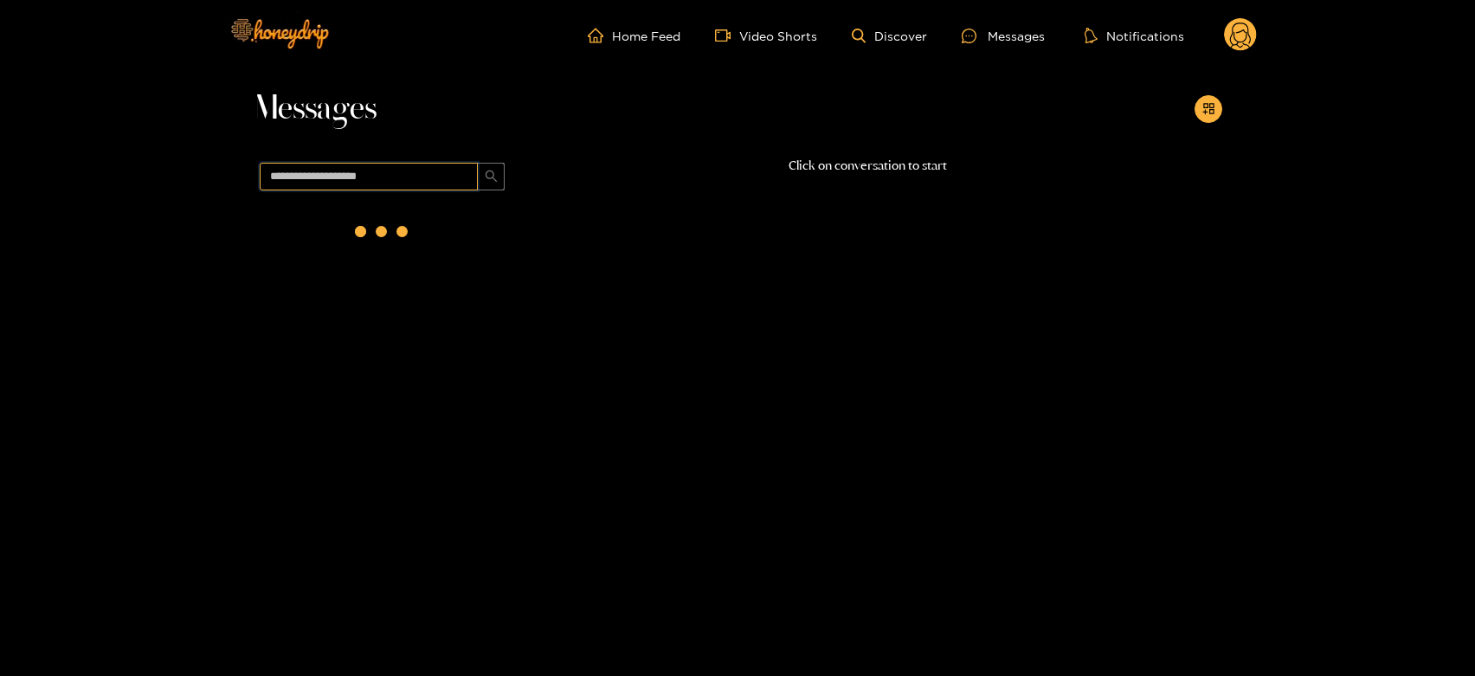
click at [431, 179] on input "text" at bounding box center [369, 177] width 218 height 28
paste input "**********"
type input "**********"
click at [446, 225] on div "@ crazydavid68979 [DATE] 10:25" at bounding box center [401, 229] width 204 height 39
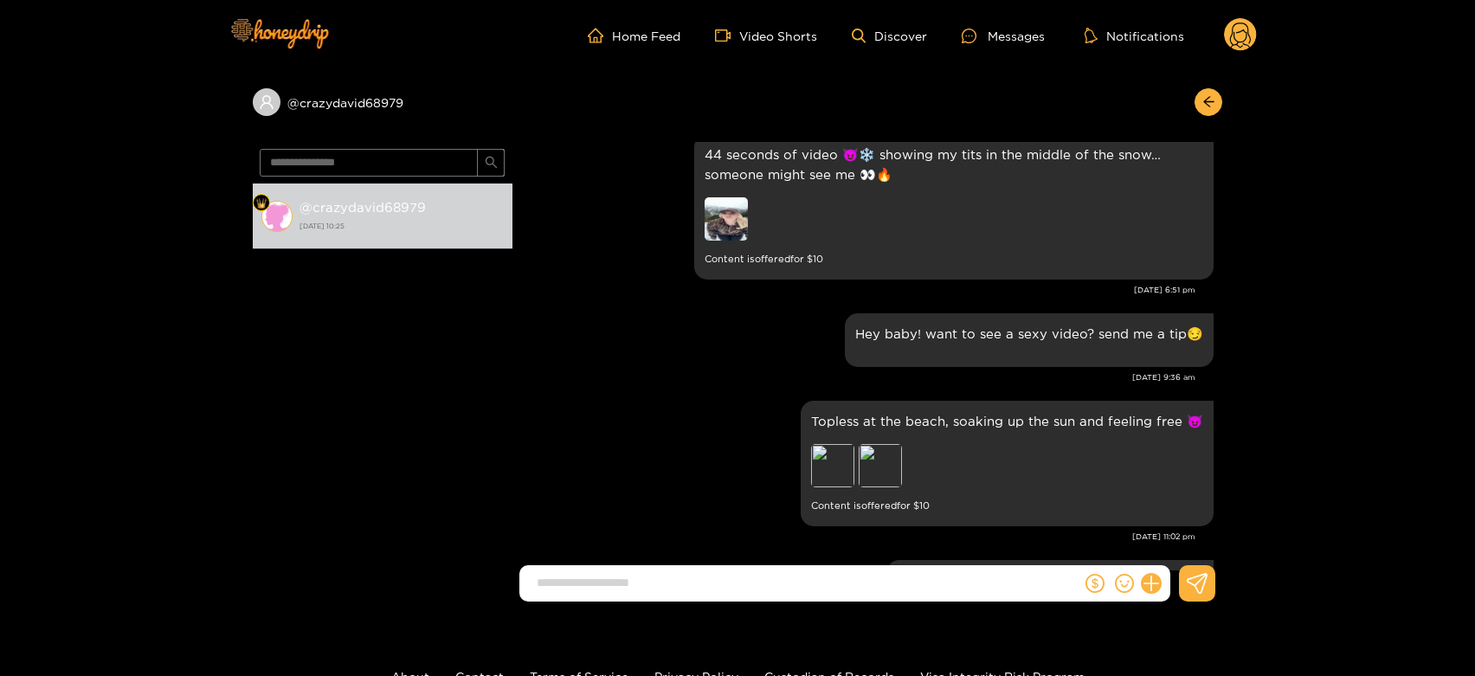
scroll to position [2080, 0]
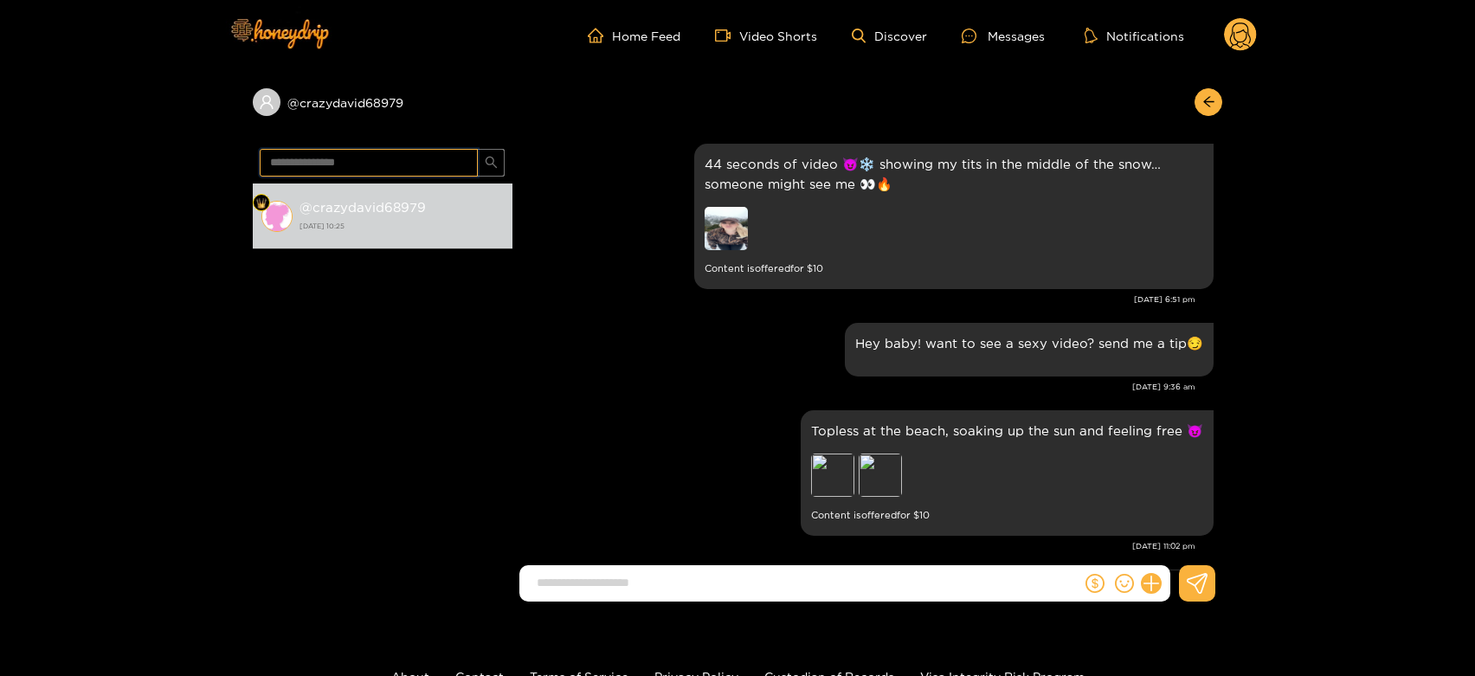
click at [311, 157] on input "**********" at bounding box center [369, 163] width 218 height 28
click at [1248, 35] on icon at bounding box center [1240, 38] width 21 height 30
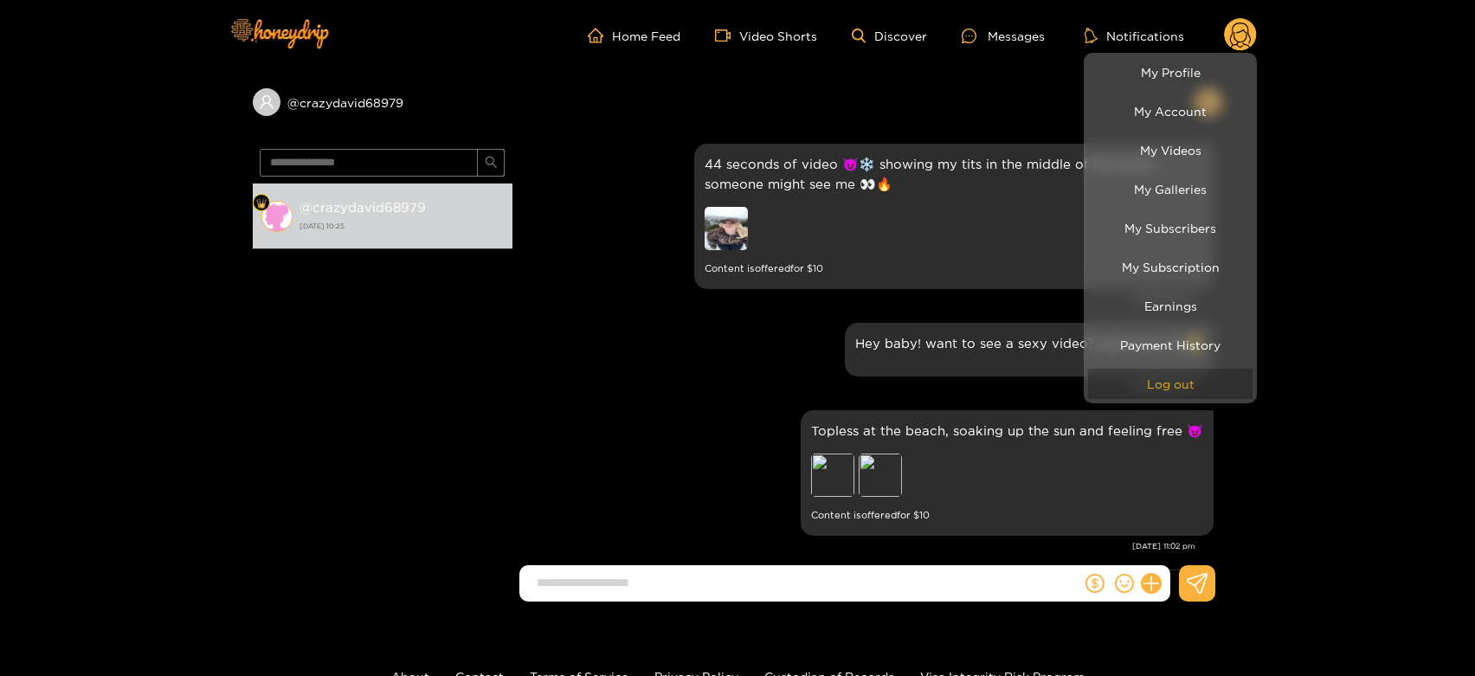
click at [1154, 388] on button "Log out" at bounding box center [1170, 384] width 164 height 30
